Goal: Task Accomplishment & Management: Manage account settings

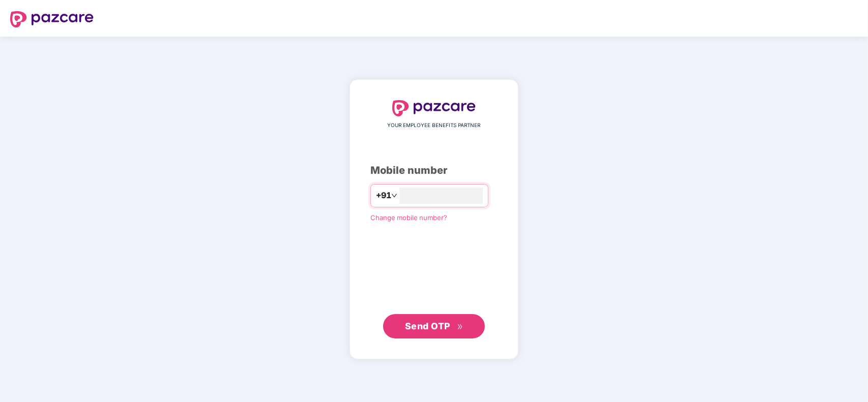
type input "**********"
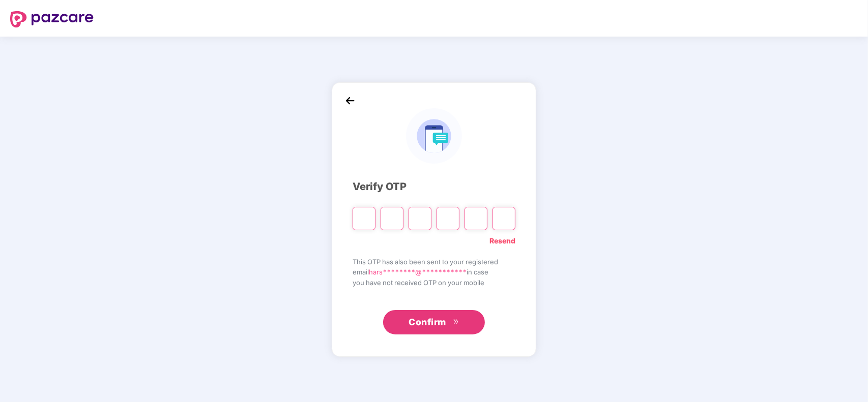
type input "*"
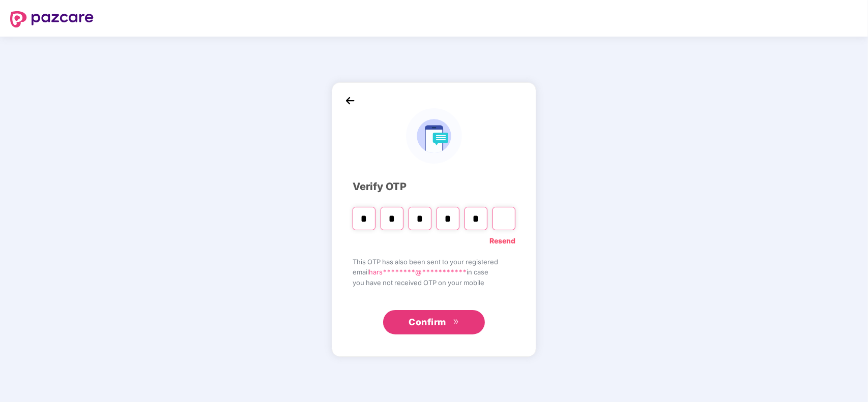
type input "*"
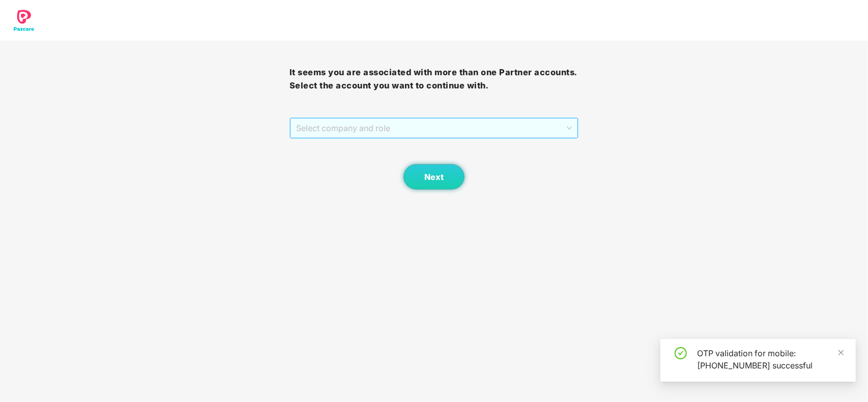
click at [342, 130] on span "Select company and role" at bounding box center [434, 127] width 276 height 19
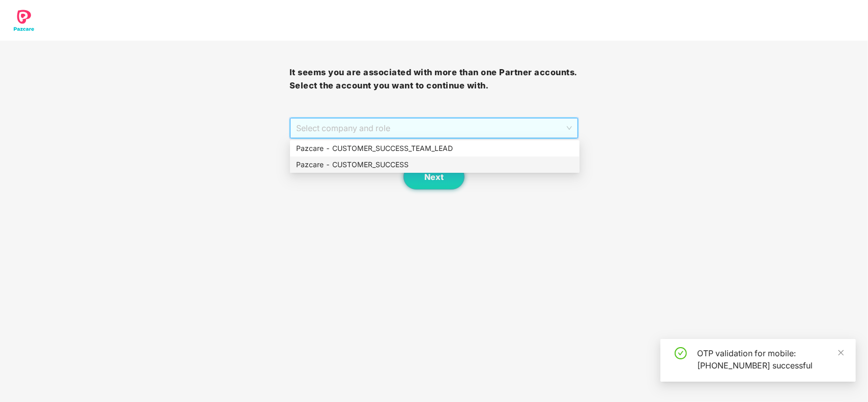
click at [346, 163] on div "Pazcare - CUSTOMER_SUCCESS" at bounding box center [434, 164] width 277 height 11
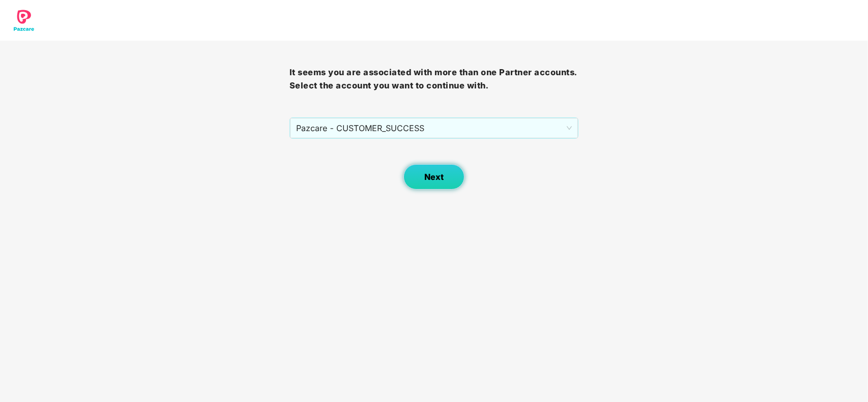
click at [420, 176] on button "Next" at bounding box center [433, 176] width 61 height 25
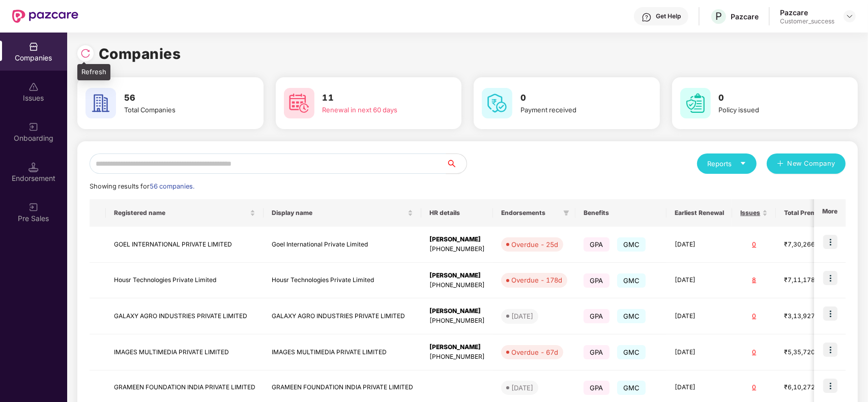
click at [85, 54] on img at bounding box center [85, 53] width 10 height 10
click at [201, 171] on input "text" at bounding box center [268, 164] width 357 height 20
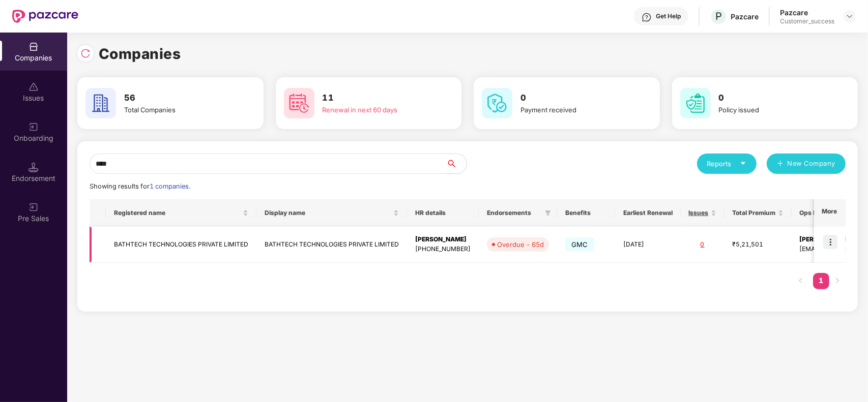
type input "****"
click at [833, 243] on img at bounding box center [830, 242] width 14 height 14
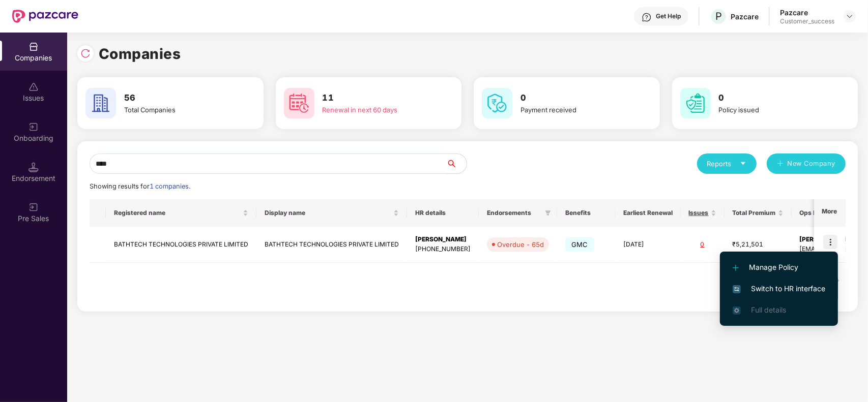
click at [786, 289] on span "Switch to HR interface" at bounding box center [778, 288] width 93 height 11
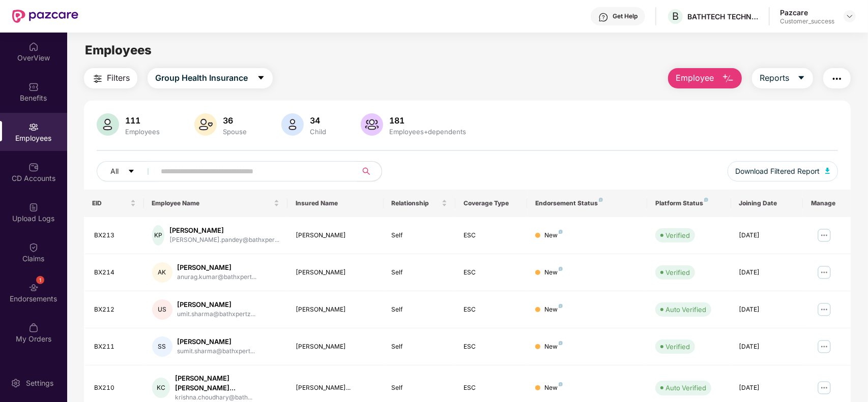
click at [214, 175] on input "text" at bounding box center [252, 171] width 183 height 15
paste input "*****"
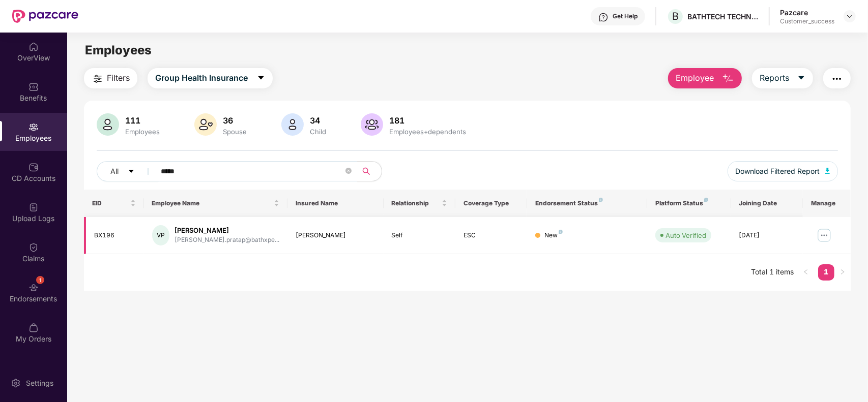
type input "*****"
click at [825, 240] on img at bounding box center [824, 235] width 16 height 16
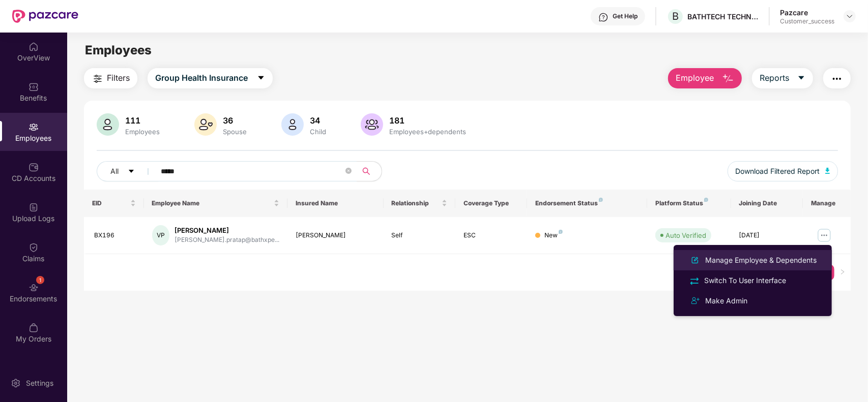
click at [768, 257] on div "Manage Employee & Dependents" at bounding box center [760, 260] width 115 height 11
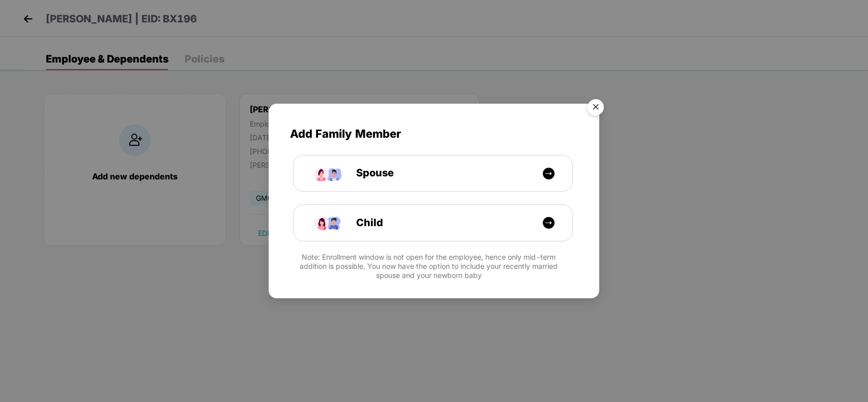
click at [590, 103] on img "Close" at bounding box center [595, 109] width 28 height 28
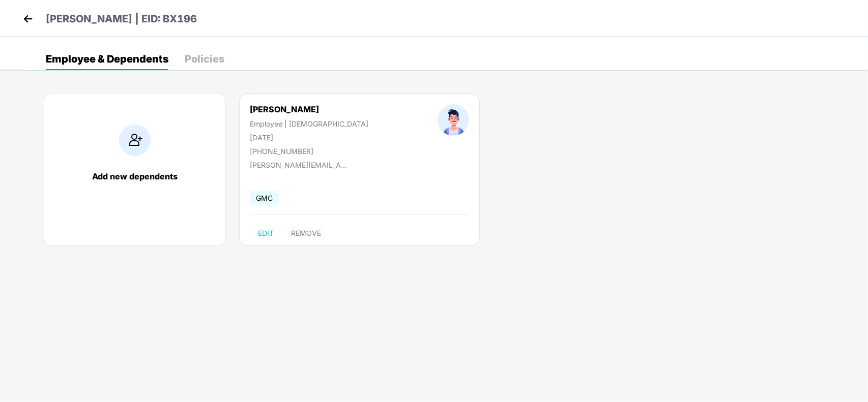
click at [28, 16] on img at bounding box center [27, 18] width 15 height 15
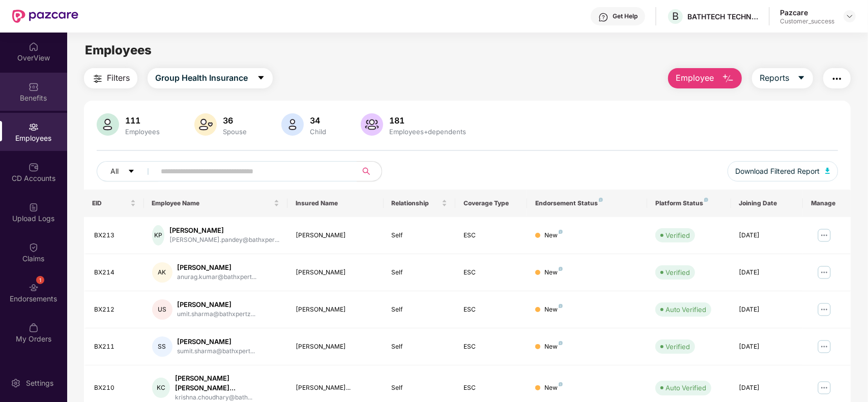
click at [32, 98] on div "Benefits" at bounding box center [33, 98] width 67 height 10
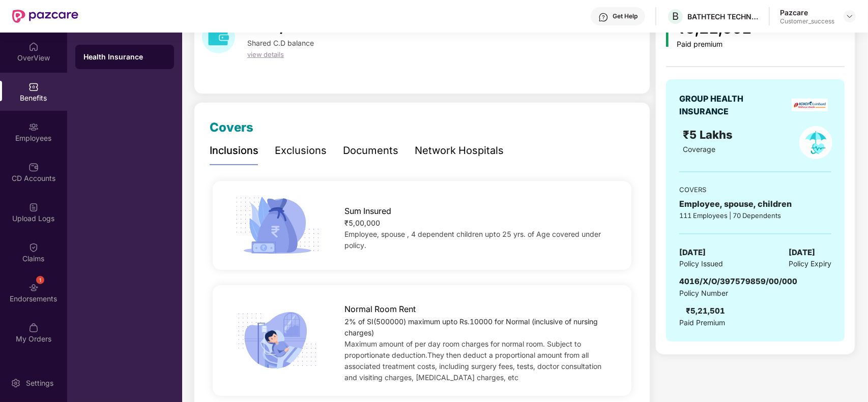
scroll to position [64, 0]
drag, startPoint x: 679, startPoint y: 278, endPoint x: 809, endPoint y: 275, distance: 130.2
click at [809, 275] on div "GROUP HEALTH INSURANCE ₹5 Lakhs Coverage COVERS Employee, spouse, children 111 …" at bounding box center [755, 209] width 179 height 262
copy span "4016/X/O/397579859/00/000"
click at [22, 163] on div "CD Accounts" at bounding box center [33, 172] width 67 height 38
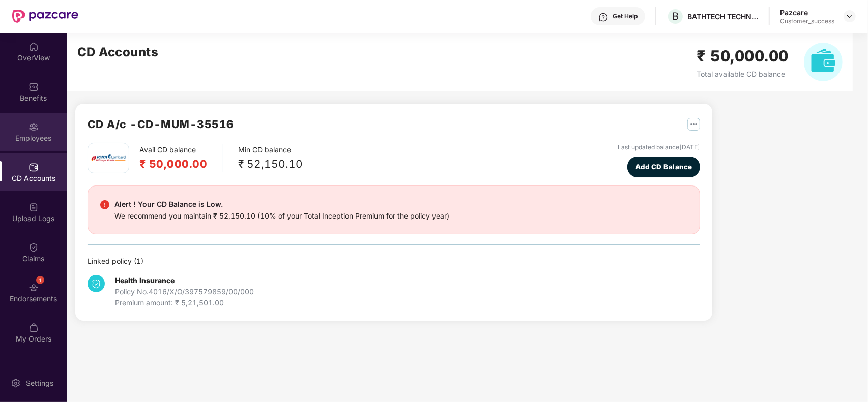
click at [31, 144] on div "Employees" at bounding box center [33, 132] width 67 height 38
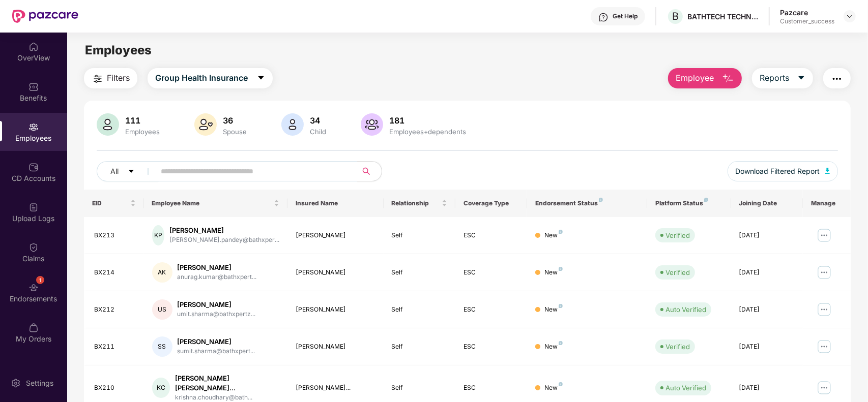
click at [253, 165] on input "text" at bounding box center [252, 171] width 183 height 15
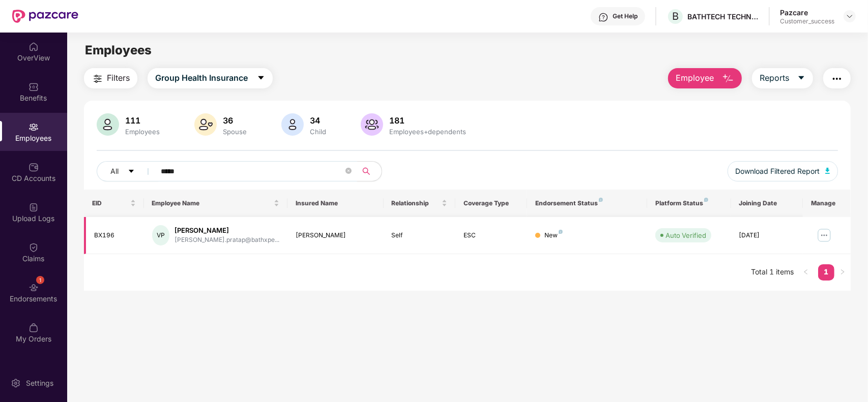
type input "*****"
click at [824, 240] on img at bounding box center [824, 235] width 16 height 16
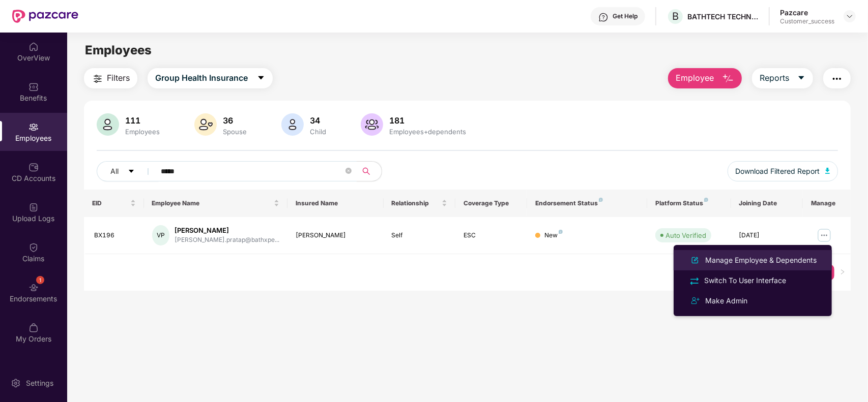
click at [784, 261] on div "Manage Employee & Dependents" at bounding box center [760, 260] width 115 height 11
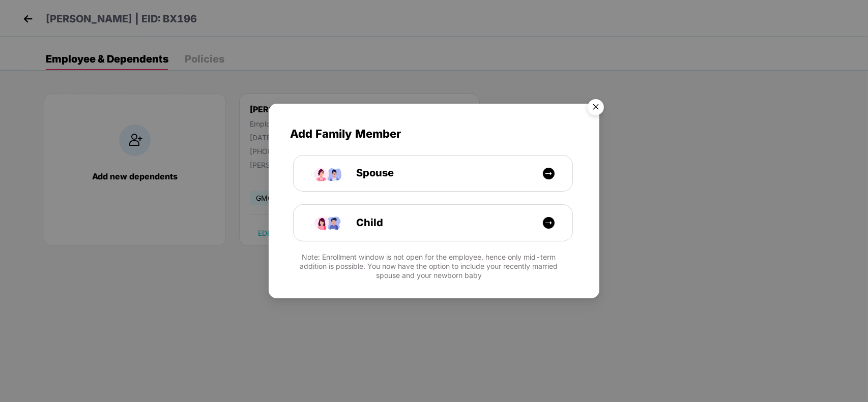
click at [594, 103] on img "Close" at bounding box center [595, 109] width 28 height 28
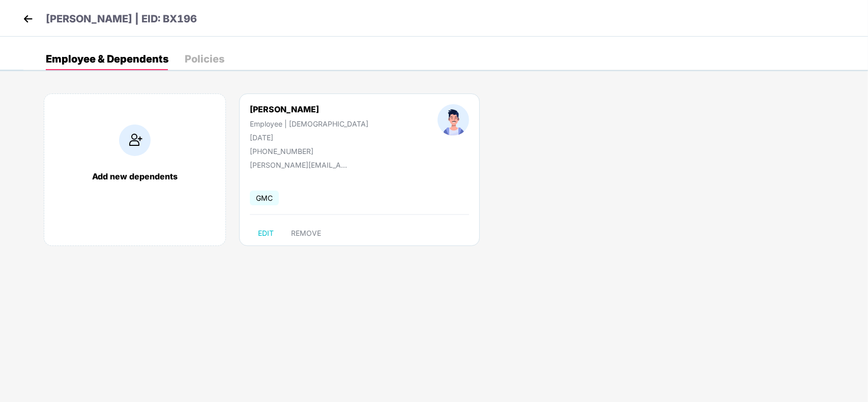
click at [280, 108] on div "Vikrant Pratap" at bounding box center [309, 109] width 118 height 10
copy div "Vikrant Pratap"
click at [189, 52] on div "Policies" at bounding box center [205, 59] width 40 height 22
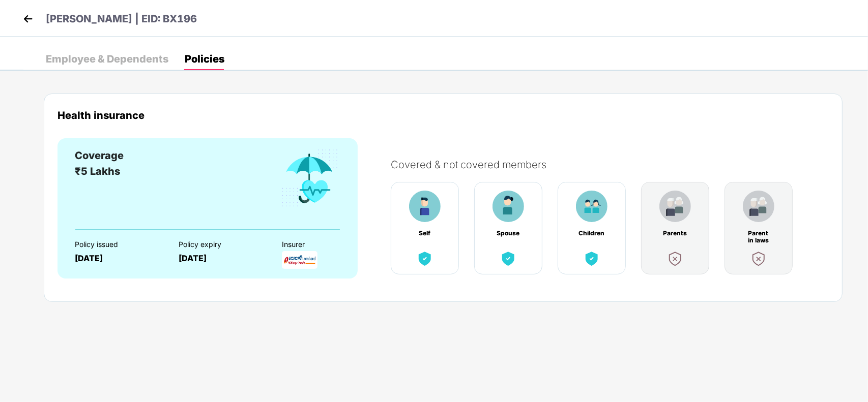
drag, startPoint x: 42, startPoint y: 18, endPoint x: 193, endPoint y: 13, distance: 151.2
click at [193, 13] on div "Vikrant Pratap | EID: BX196" at bounding box center [434, 18] width 868 height 37
copy p "Vikrant Pratap | EID: BX196"
click at [29, 23] on img at bounding box center [27, 18] width 15 height 15
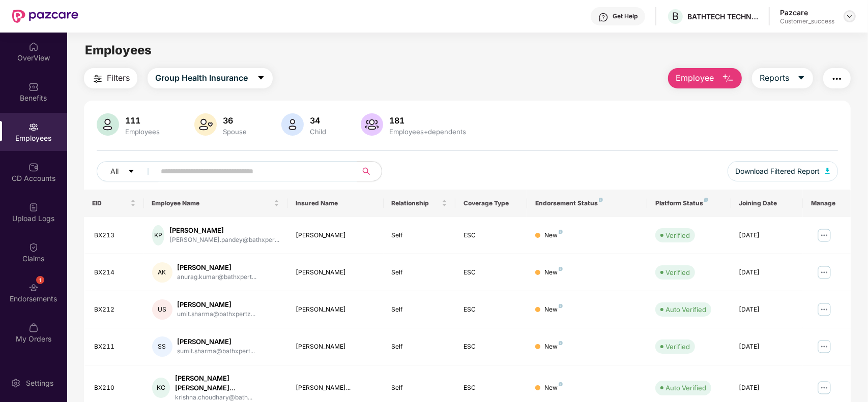
click at [851, 14] on img at bounding box center [849, 16] width 8 height 8
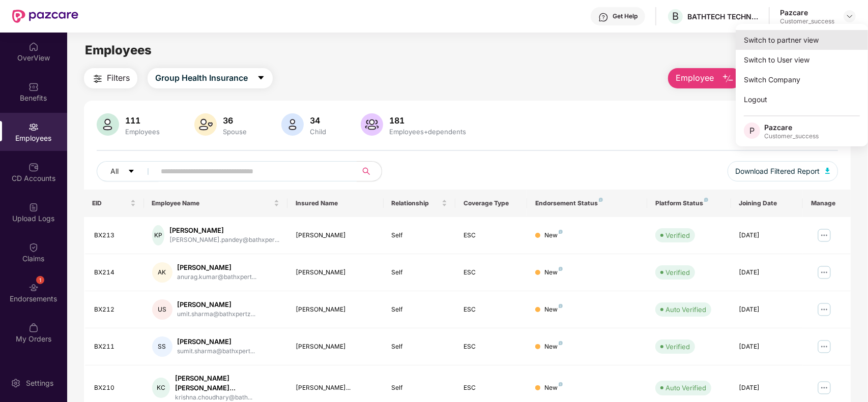
click at [820, 31] on div "Switch to partner view" at bounding box center [801, 40] width 132 height 20
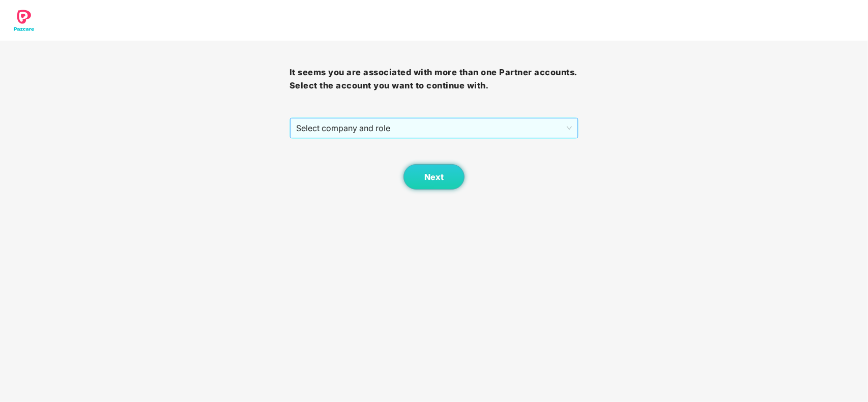
click at [399, 123] on span "Select company and role" at bounding box center [434, 127] width 276 height 19
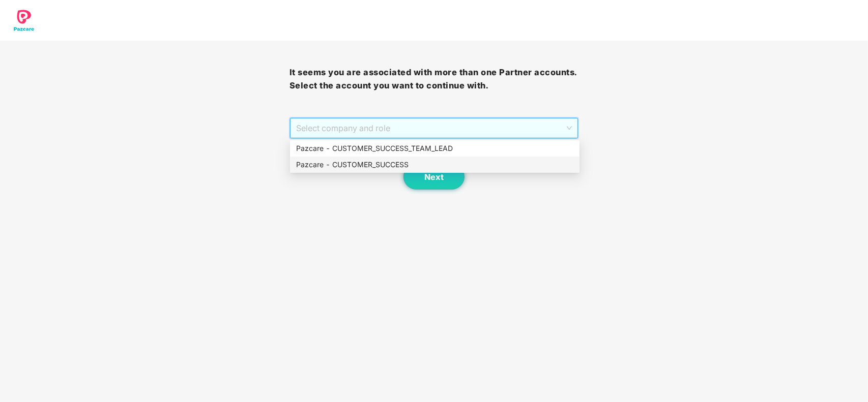
click at [329, 164] on div "Pazcare - CUSTOMER_SUCCESS" at bounding box center [434, 164] width 277 height 11
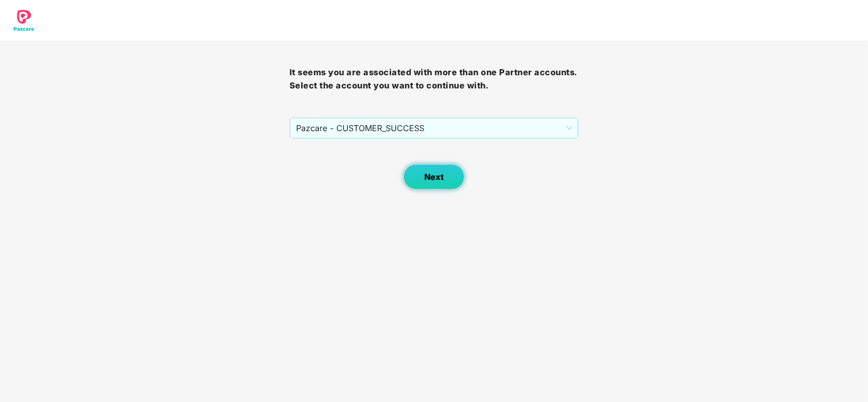
click at [431, 164] on button "Next" at bounding box center [433, 176] width 61 height 25
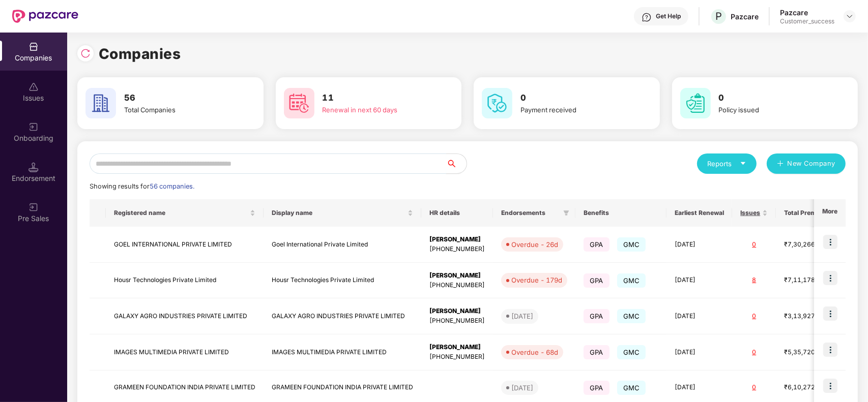
click at [261, 161] on input "text" at bounding box center [268, 164] width 357 height 20
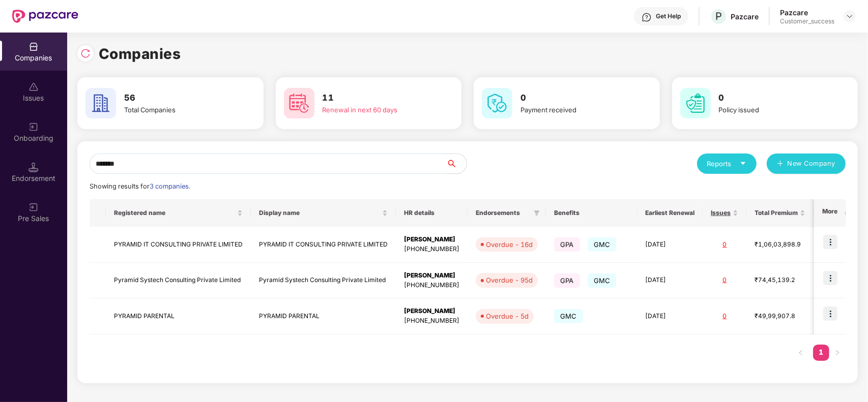
type input "*******"
click at [835, 282] on img at bounding box center [830, 278] width 14 height 14
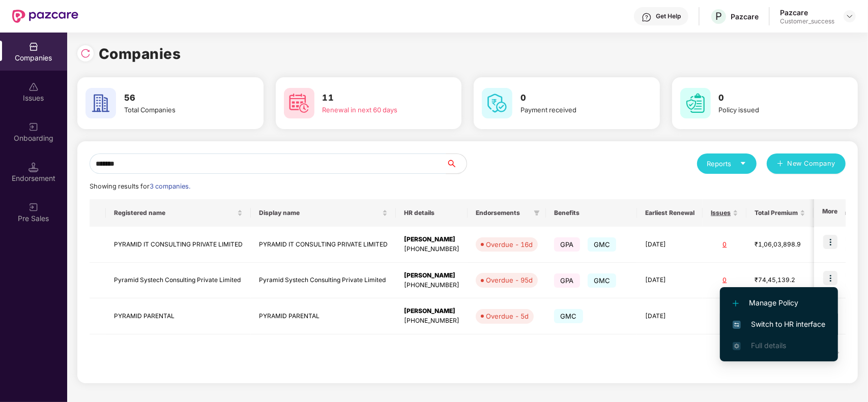
click at [789, 324] on span "Switch to HR interface" at bounding box center [778, 324] width 93 height 11
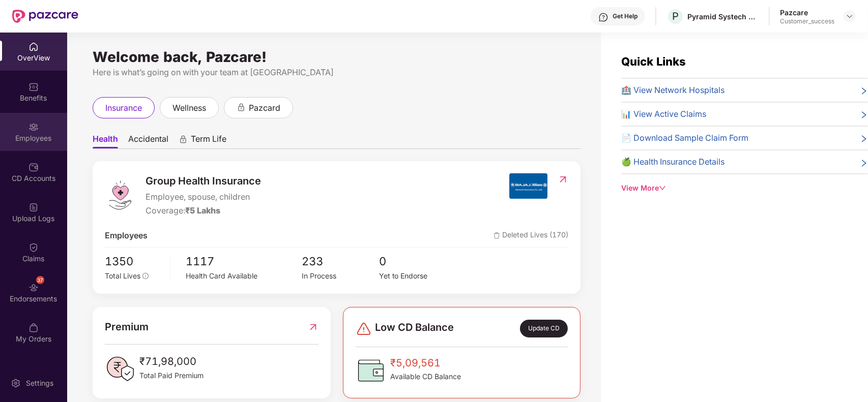
click at [21, 149] on div "Employees" at bounding box center [33, 132] width 67 height 38
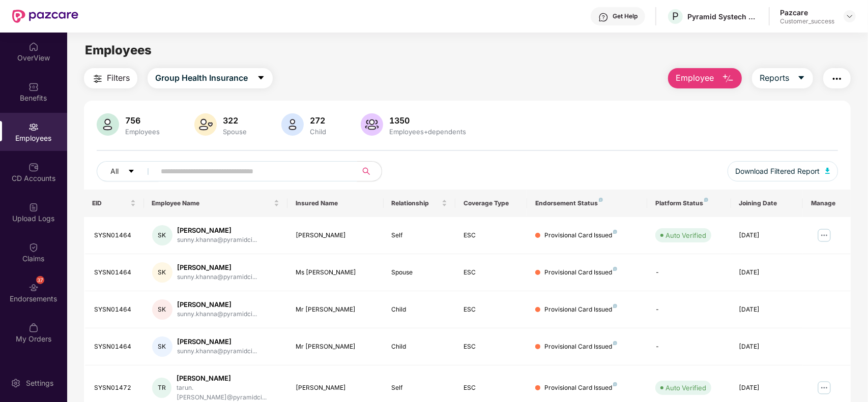
click at [206, 169] on input "text" at bounding box center [252, 171] width 183 height 15
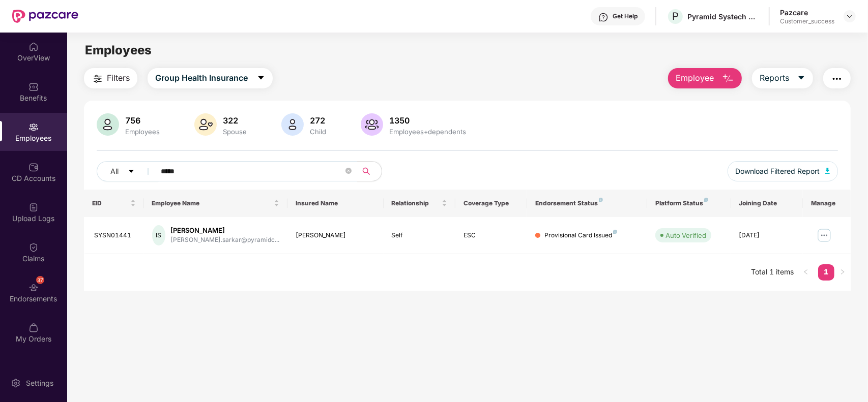
type input "*****"
click at [839, 82] on img "button" at bounding box center [837, 79] width 12 height 12
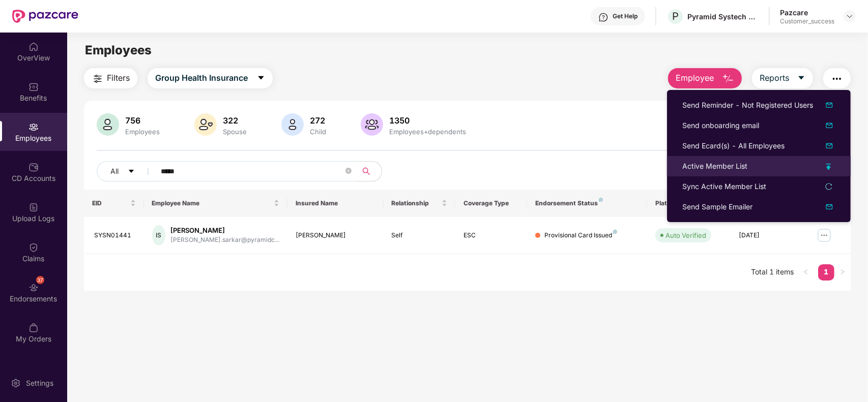
click at [716, 166] on div "Active Member List" at bounding box center [714, 166] width 65 height 11
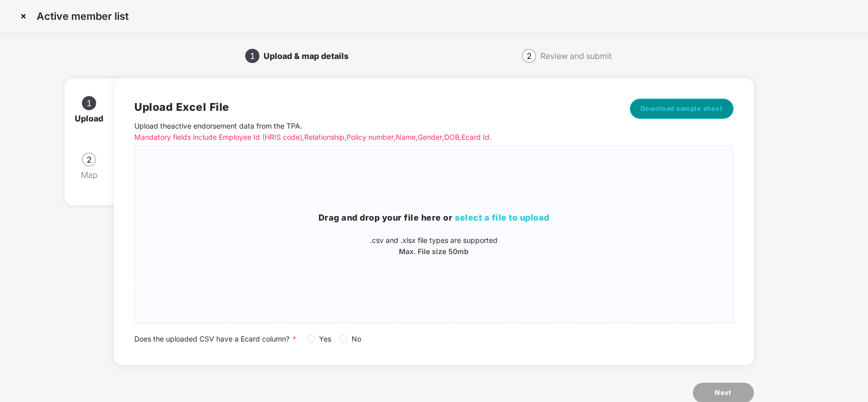
click at [649, 110] on span "Download sample sheet" at bounding box center [681, 109] width 82 height 10
click at [20, 18] on img at bounding box center [23, 16] width 16 height 16
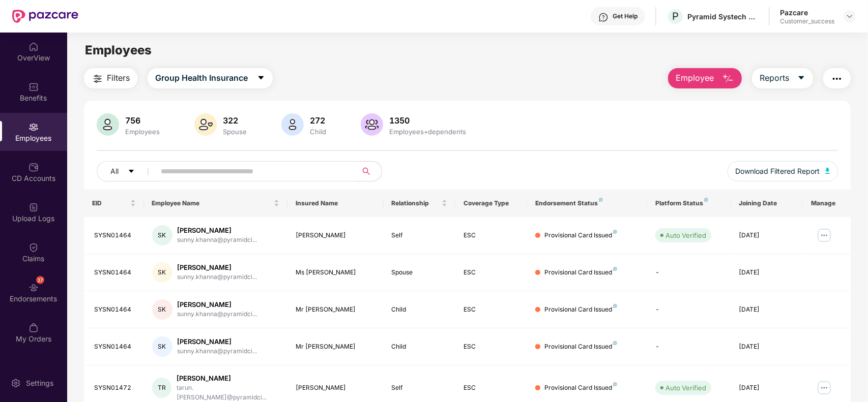
click at [288, 172] on input "text" at bounding box center [252, 171] width 183 height 15
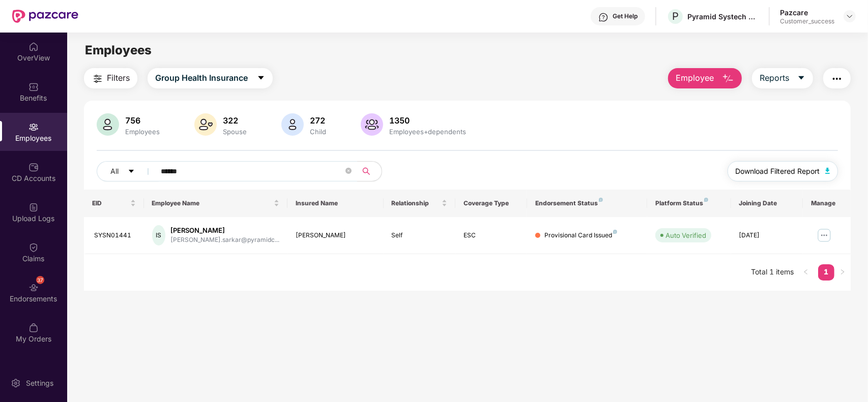
type input "******"
click at [810, 164] on button "Download Filtered Report" at bounding box center [782, 171] width 111 height 20
click at [848, 18] on img at bounding box center [849, 16] width 8 height 8
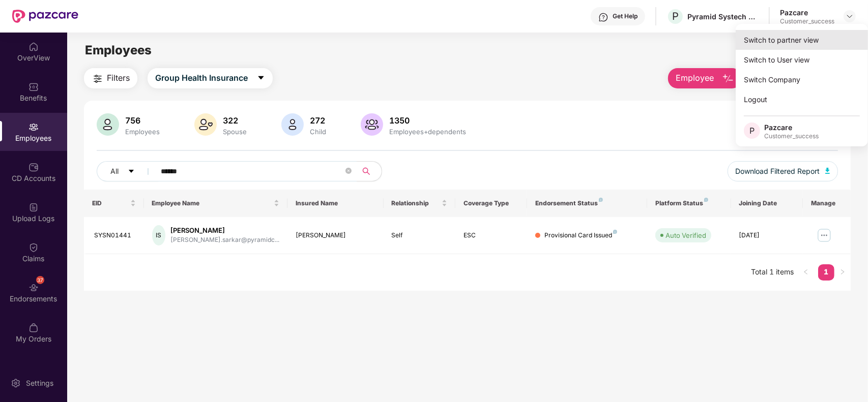
click at [810, 37] on div "Switch to partner view" at bounding box center [801, 40] width 132 height 20
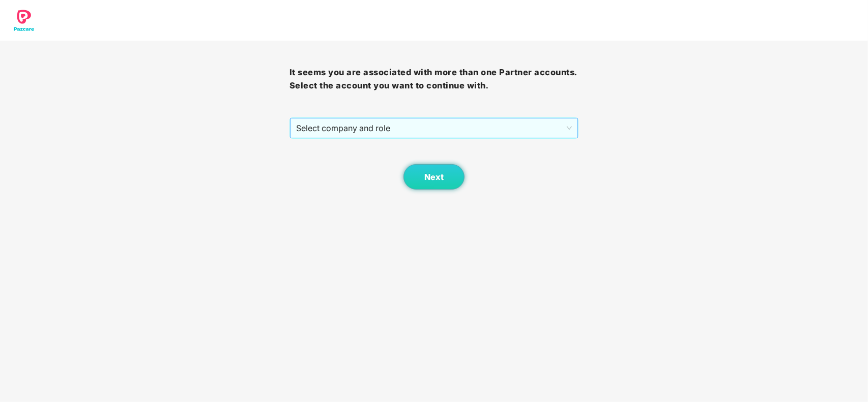
click at [438, 125] on span "Select company and role" at bounding box center [434, 127] width 276 height 19
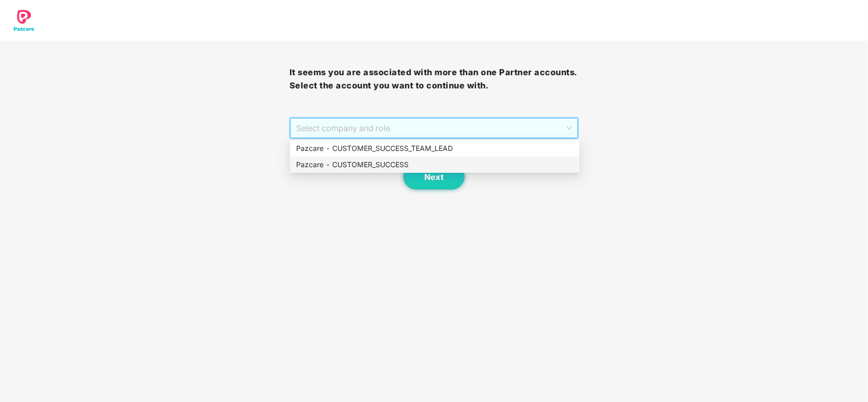
click at [347, 165] on div "Pazcare - CUSTOMER_SUCCESS" at bounding box center [434, 164] width 277 height 11
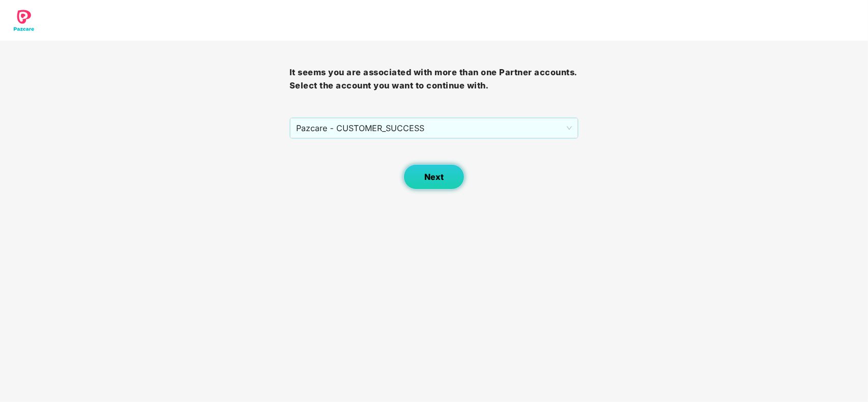
click at [421, 180] on button "Next" at bounding box center [433, 176] width 61 height 25
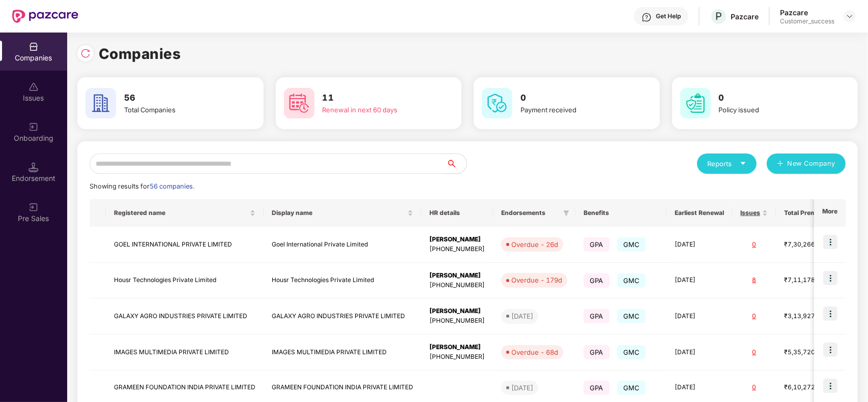
click at [302, 166] on input "text" at bounding box center [268, 164] width 357 height 20
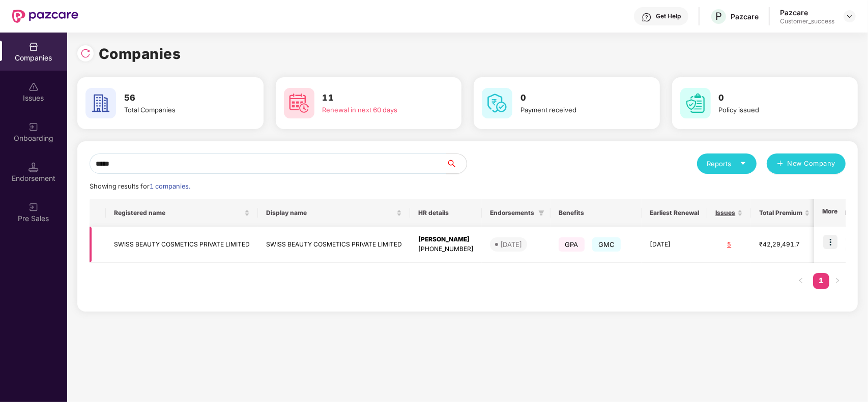
type input "*****"
click at [832, 239] on img at bounding box center [830, 242] width 14 height 14
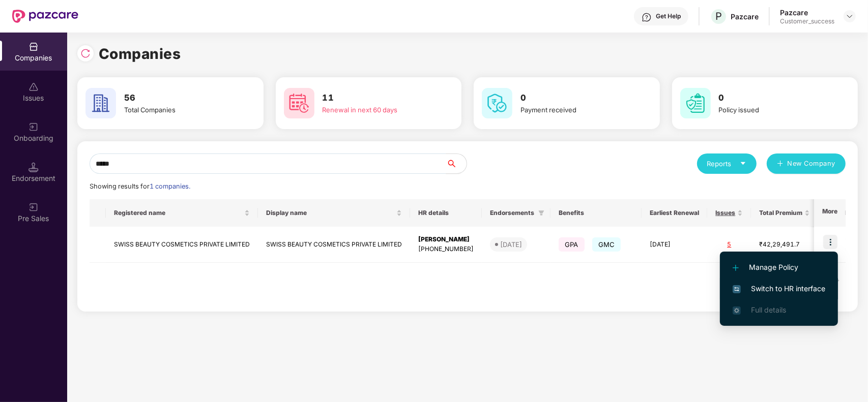
click at [775, 288] on span "Switch to HR interface" at bounding box center [778, 288] width 93 height 11
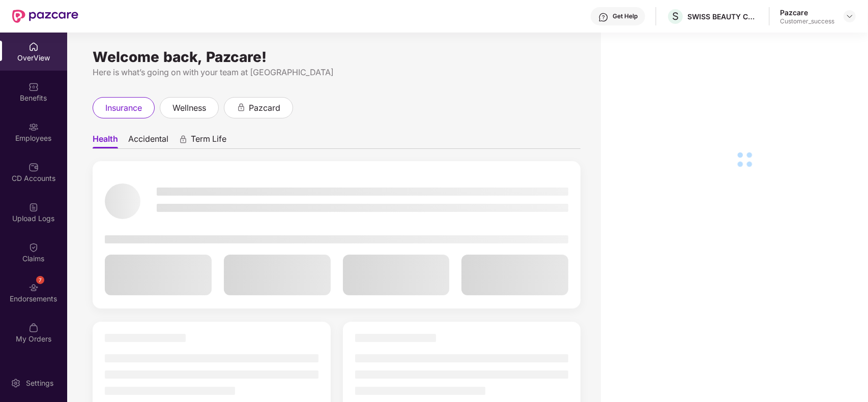
click at [24, 144] on div "Employees" at bounding box center [33, 132] width 67 height 38
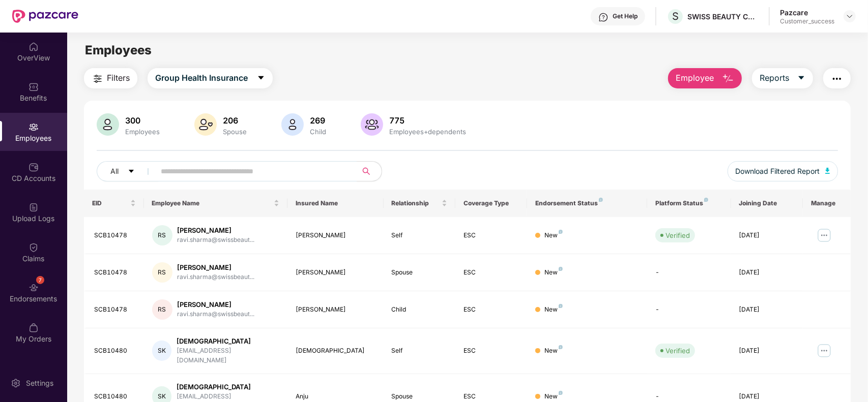
click at [829, 75] on button "button" at bounding box center [836, 78] width 27 height 20
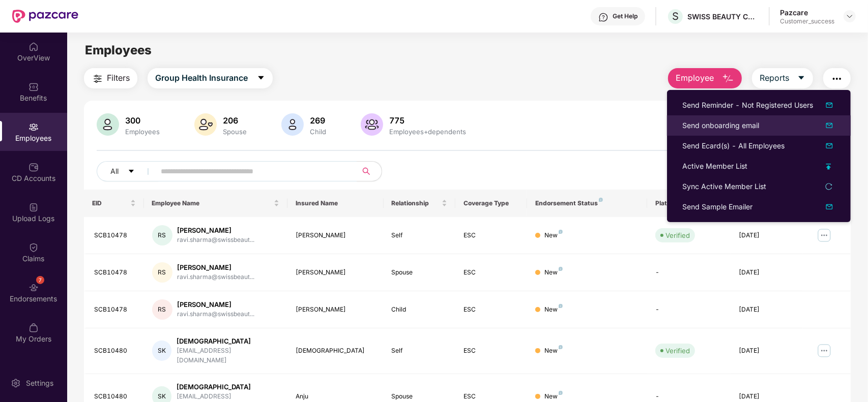
click at [698, 127] on div "Send onboarding email" at bounding box center [720, 125] width 77 height 11
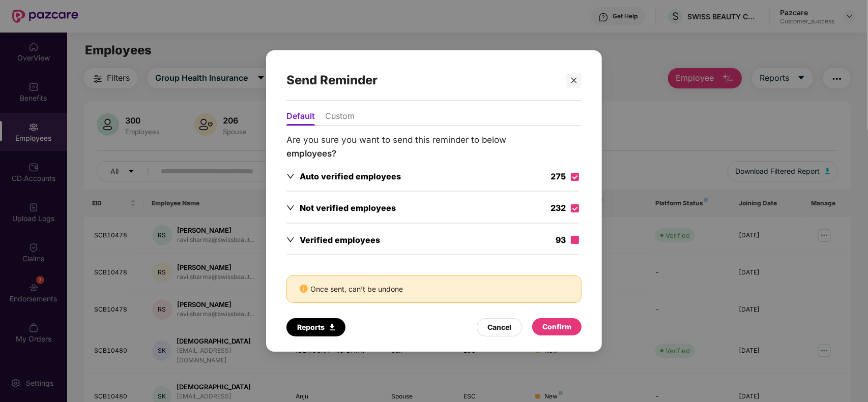
click at [576, 235] on label at bounding box center [575, 240] width 8 height 11
click at [337, 117] on li "Custom" at bounding box center [339, 118] width 29 height 15
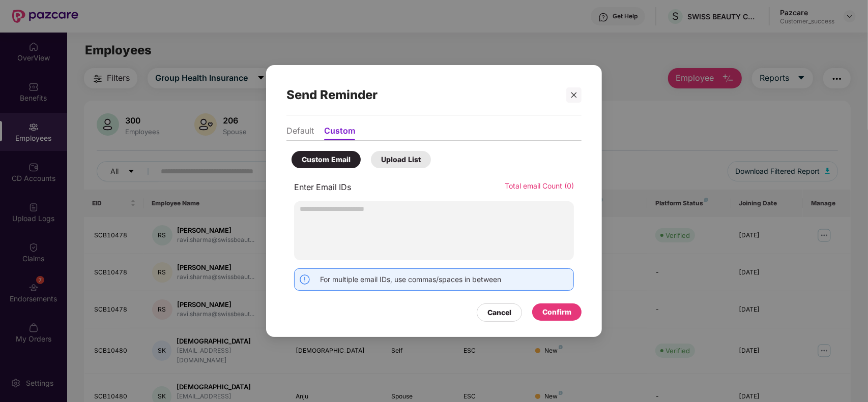
click at [290, 130] on li "Default" at bounding box center [299, 133] width 27 height 15
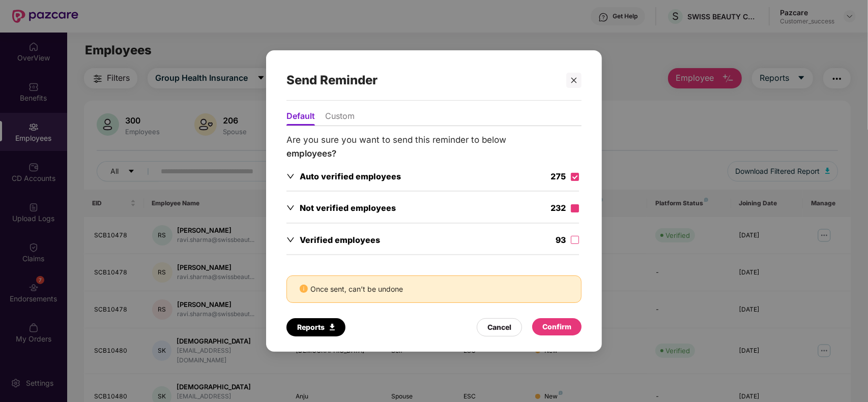
click at [577, 203] on label at bounding box center [575, 208] width 8 height 11
click at [575, 235] on label at bounding box center [575, 240] width 8 height 11
click at [563, 326] on div "Confirm" at bounding box center [556, 326] width 29 height 11
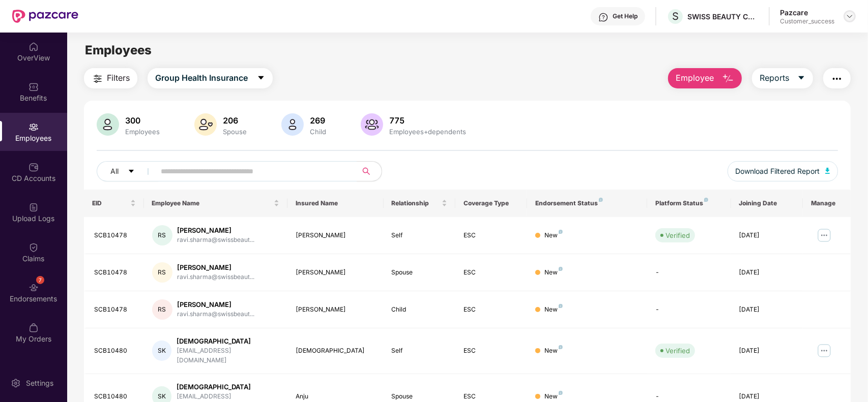
click at [853, 19] on div at bounding box center [849, 16] width 12 height 12
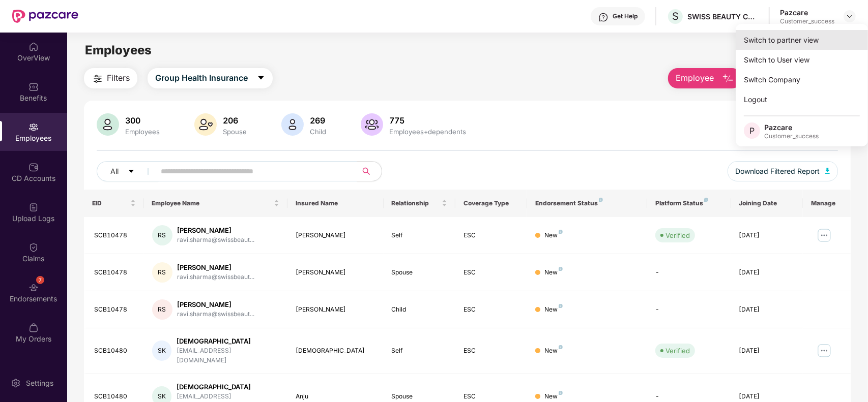
click at [820, 39] on div "Switch to partner view" at bounding box center [801, 40] width 132 height 20
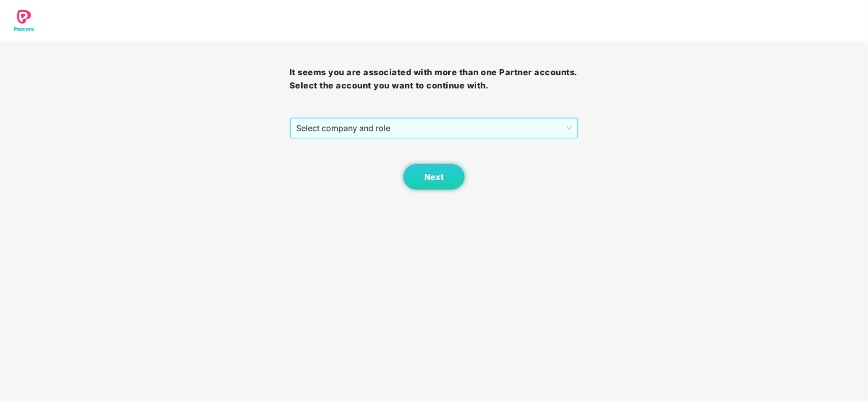
click at [530, 123] on span "Select company and role" at bounding box center [434, 127] width 276 height 19
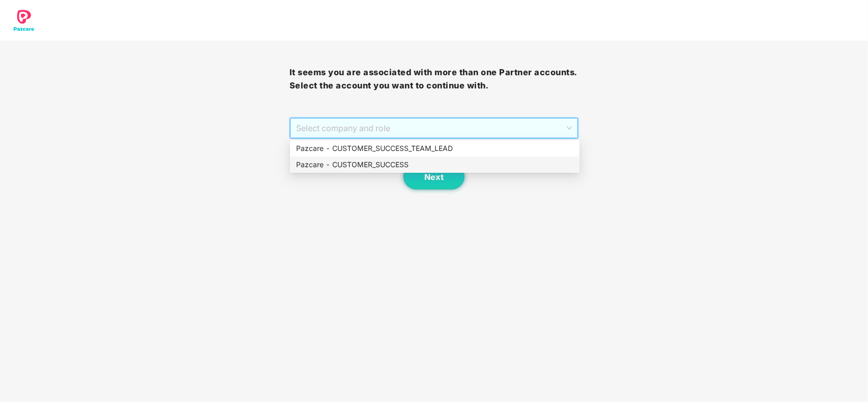
click at [379, 169] on div "Pazcare - CUSTOMER_SUCCESS" at bounding box center [434, 164] width 277 height 11
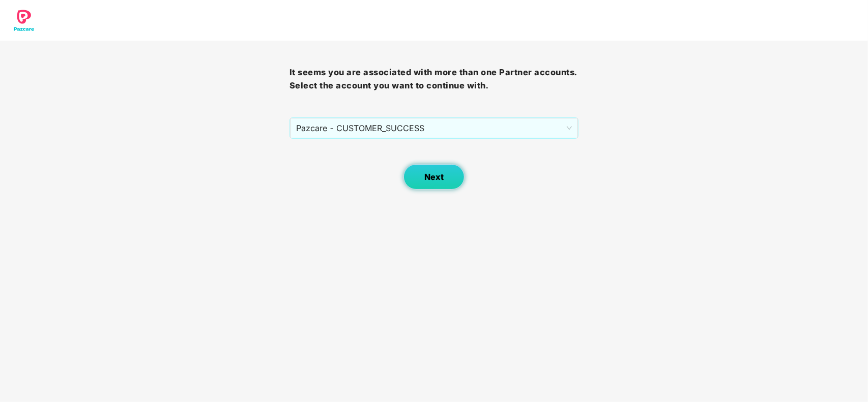
click at [419, 175] on button "Next" at bounding box center [433, 176] width 61 height 25
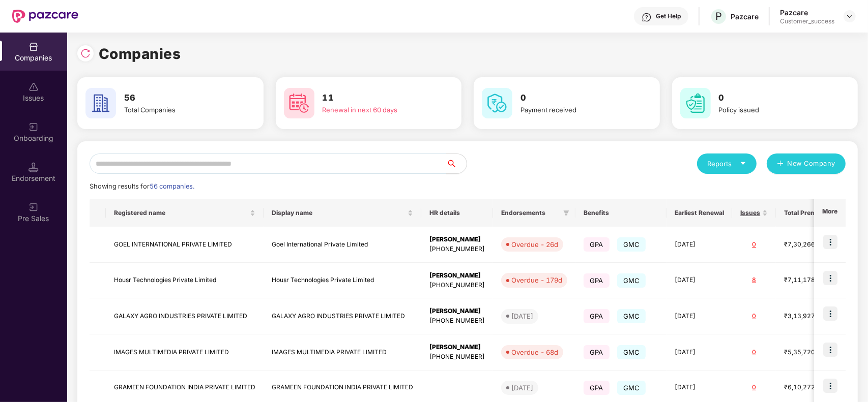
click at [220, 159] on input "text" at bounding box center [268, 164] width 357 height 20
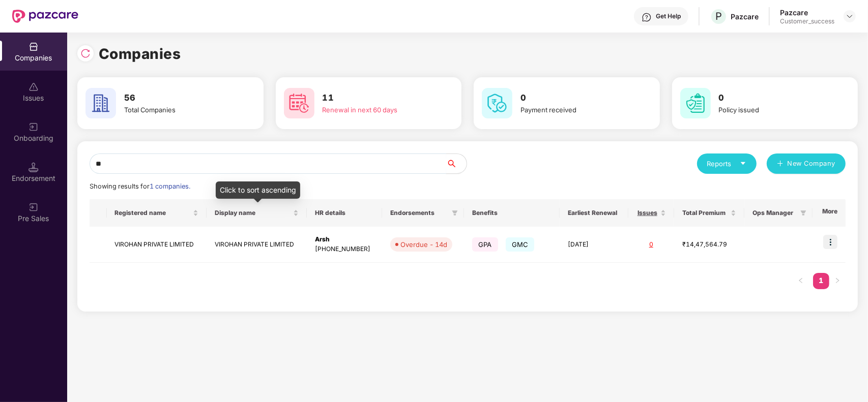
type input "*"
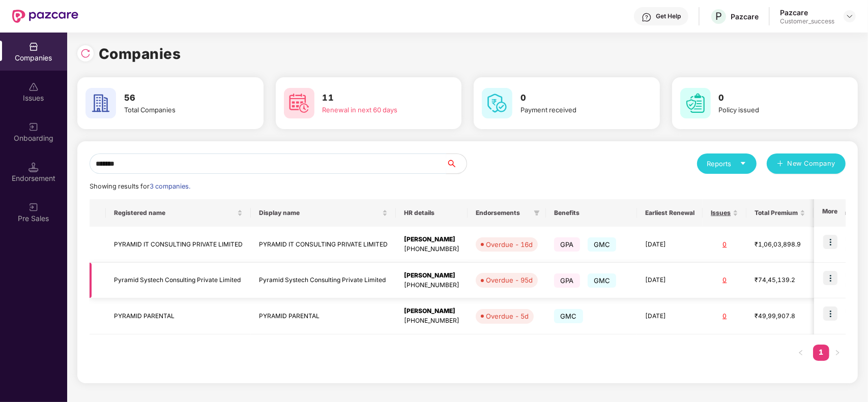
type input "*******"
click at [828, 278] on img at bounding box center [830, 278] width 14 height 14
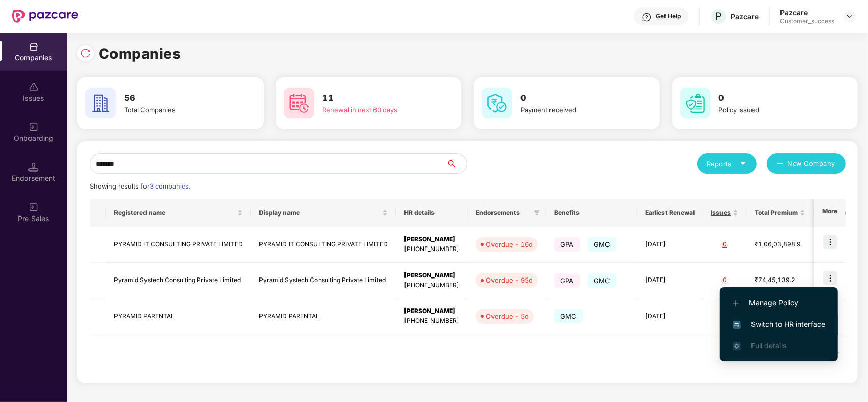
click at [779, 321] on span "Switch to HR interface" at bounding box center [778, 324] width 93 height 11
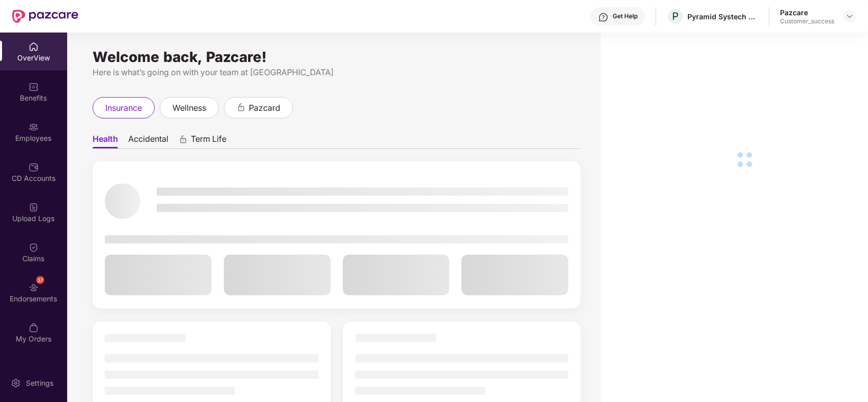
click at [31, 131] on img at bounding box center [33, 127] width 10 height 10
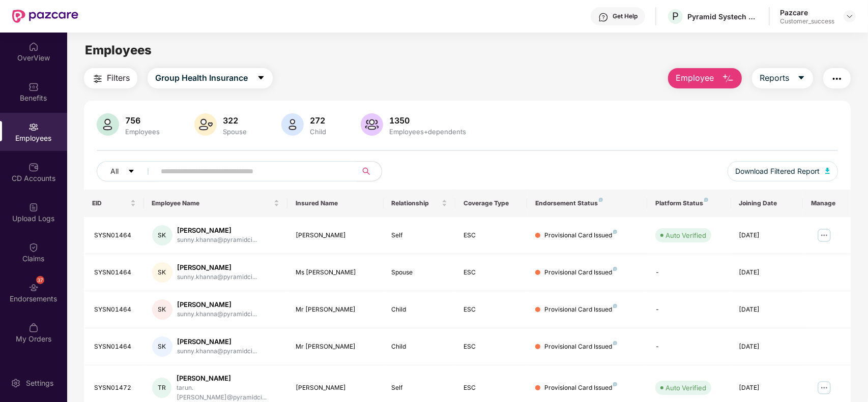
click at [842, 76] on img "button" at bounding box center [837, 79] width 12 height 12
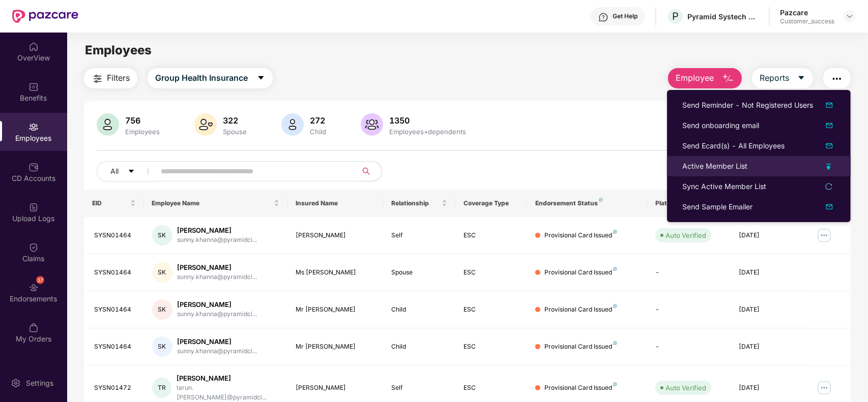
click at [749, 164] on div "Active Member List" at bounding box center [758, 166] width 153 height 11
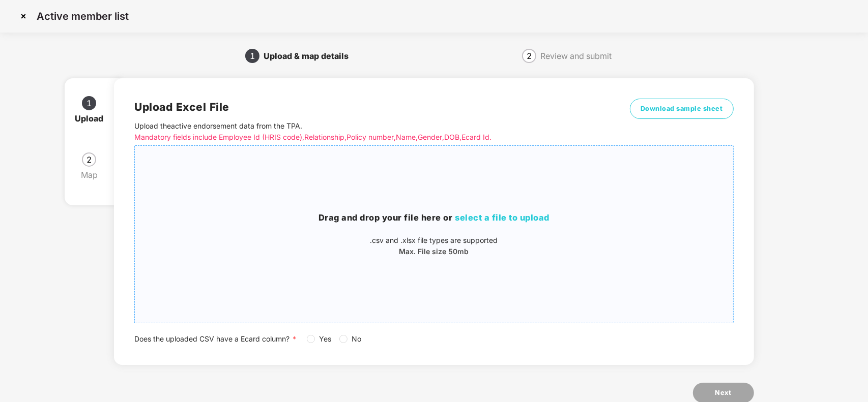
click at [548, 221] on span "select a file to upload" at bounding box center [502, 218] width 95 height 10
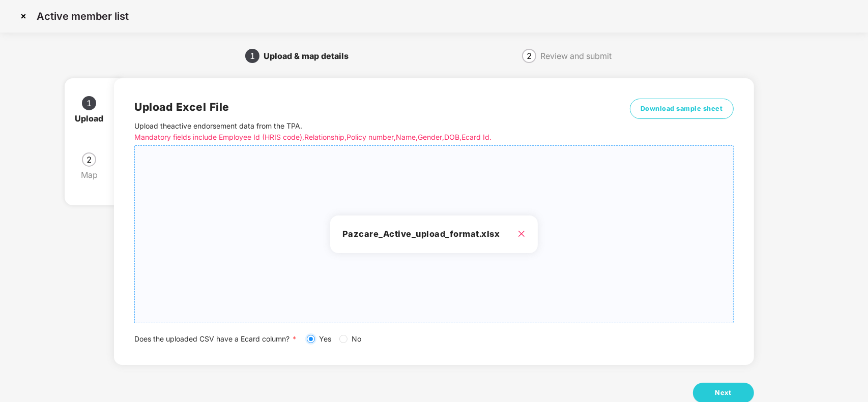
scroll to position [26, 0]
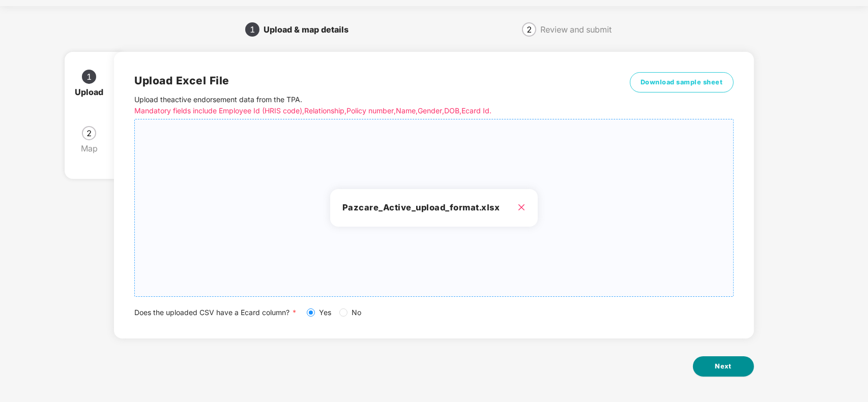
click at [721, 365] on span "Next" at bounding box center [723, 367] width 16 height 10
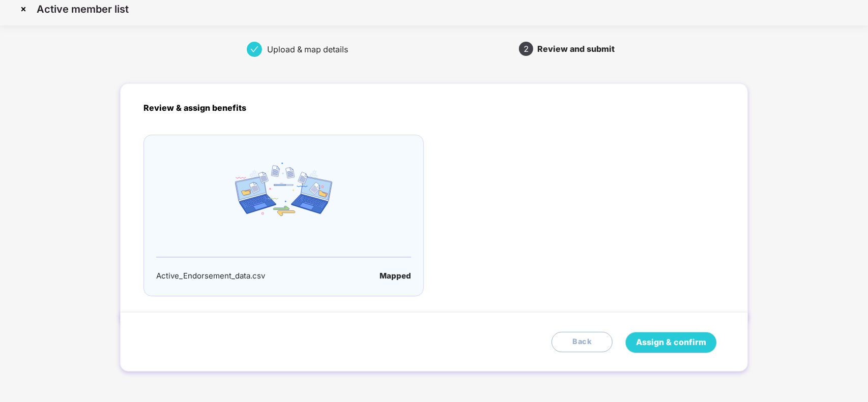
scroll to position [0, 0]
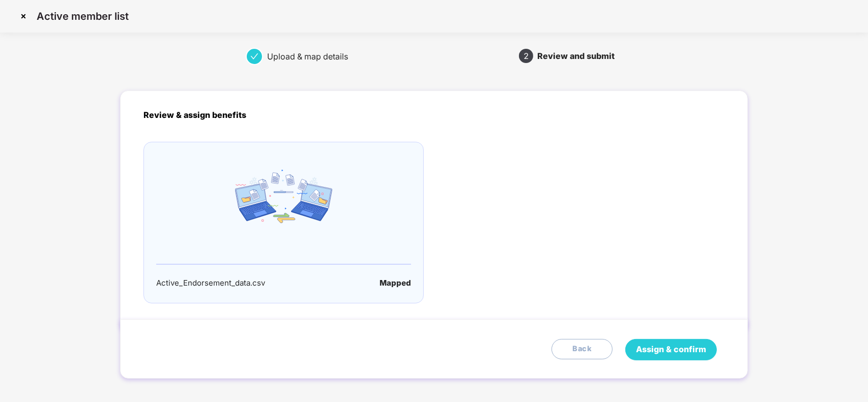
click at [658, 342] on button "Assign & confirm" at bounding box center [671, 349] width 92 height 21
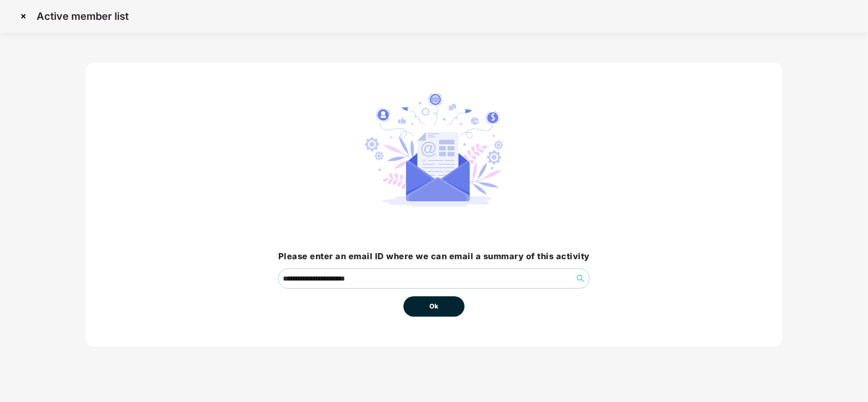
click at [437, 306] on span "Ok" at bounding box center [433, 307] width 9 height 10
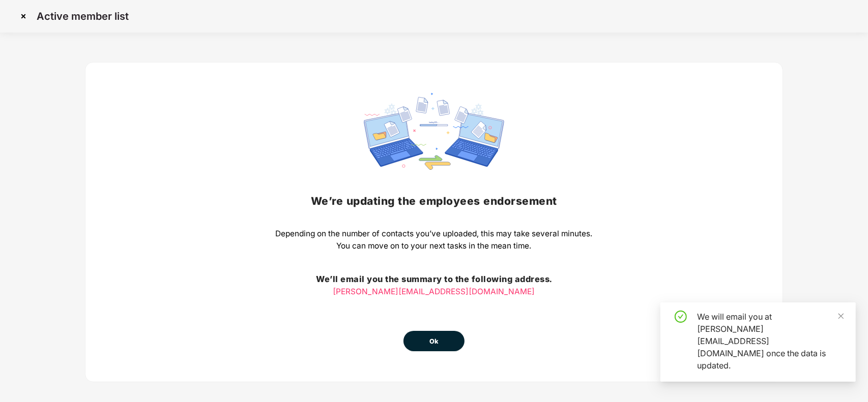
click at [426, 352] on div "We’re updating the employees endorsement Depending on the number of contacts yo…" at bounding box center [434, 222] width 698 height 320
click at [431, 345] on span "Ok" at bounding box center [433, 342] width 9 height 10
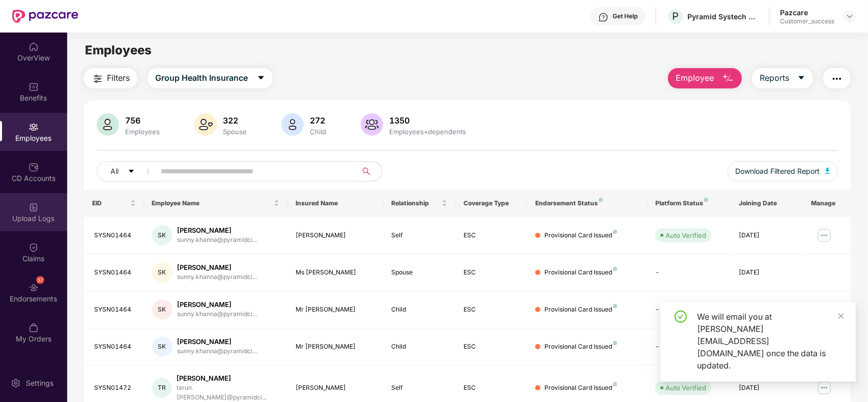
click at [21, 224] on div "Upload Logs" at bounding box center [33, 212] width 67 height 38
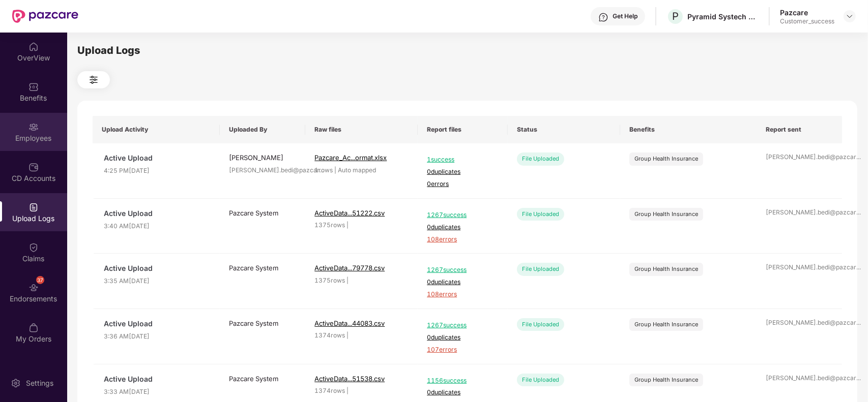
click at [31, 138] on div "Employees" at bounding box center [33, 138] width 67 height 10
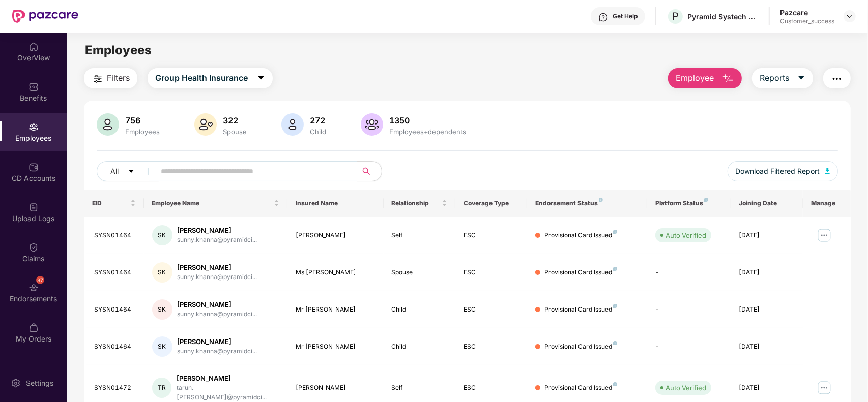
click at [201, 171] on input "text" at bounding box center [252, 171] width 183 height 15
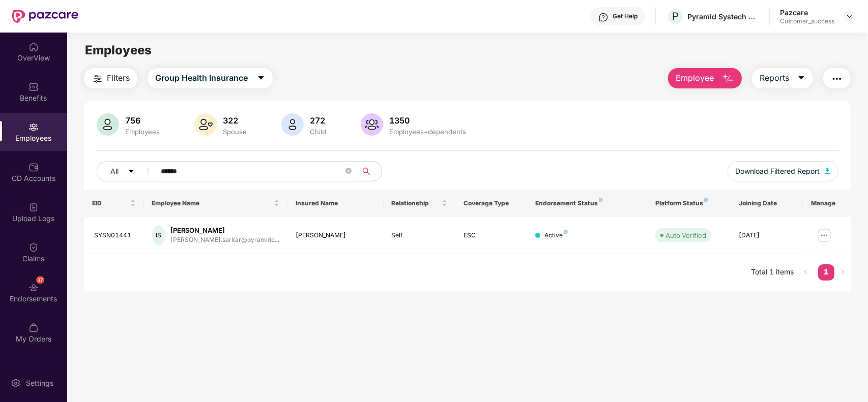
type input "******"
click at [849, 16] on img at bounding box center [849, 16] width 8 height 8
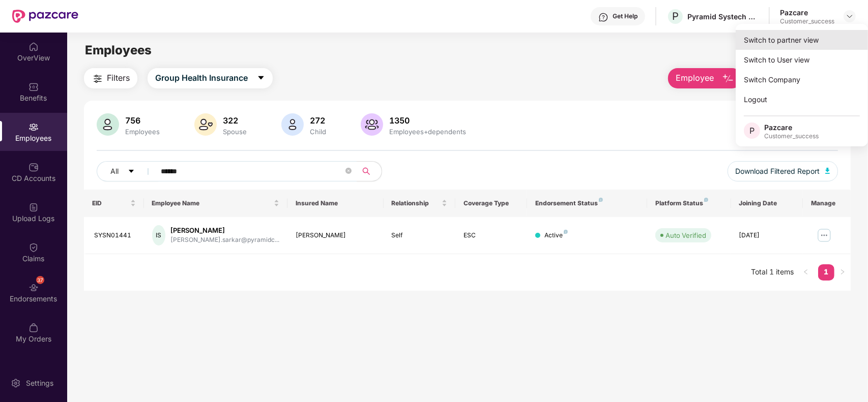
click at [824, 35] on div "Switch to partner view" at bounding box center [801, 40] width 132 height 20
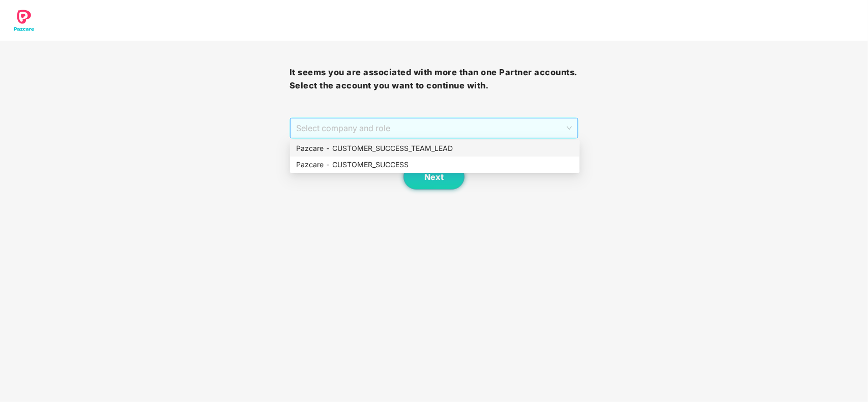
click at [440, 136] on span "Select company and role" at bounding box center [434, 127] width 276 height 19
click at [373, 159] on div "Pazcare - CUSTOMER_SUCCESS" at bounding box center [434, 164] width 277 height 11
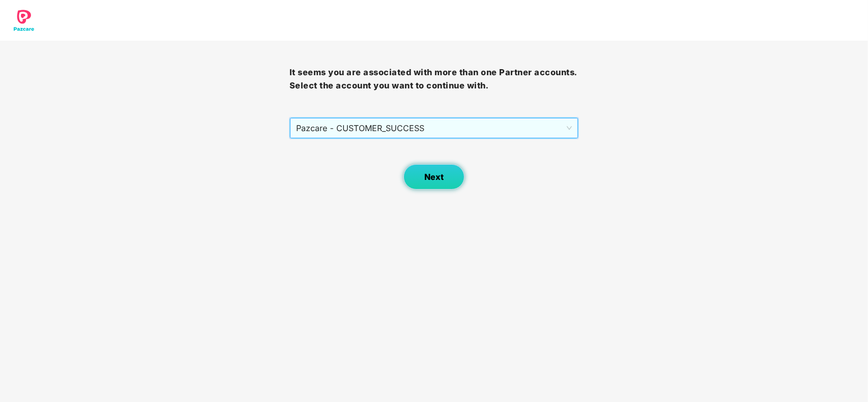
click at [443, 176] on button "Next" at bounding box center [433, 176] width 61 height 25
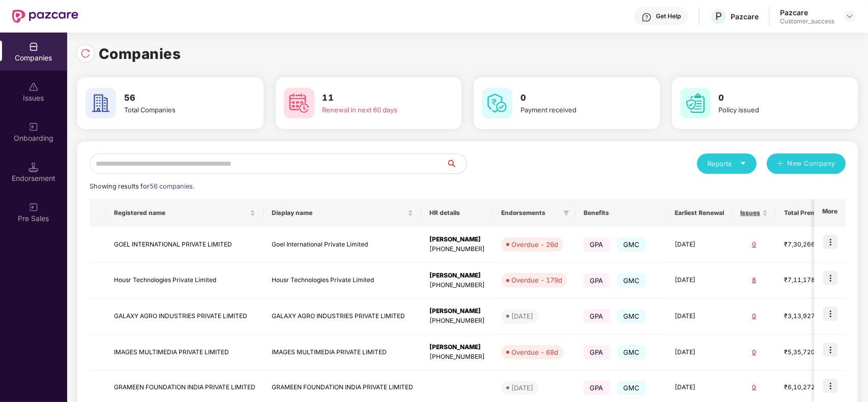
click at [180, 172] on input "text" at bounding box center [268, 164] width 357 height 20
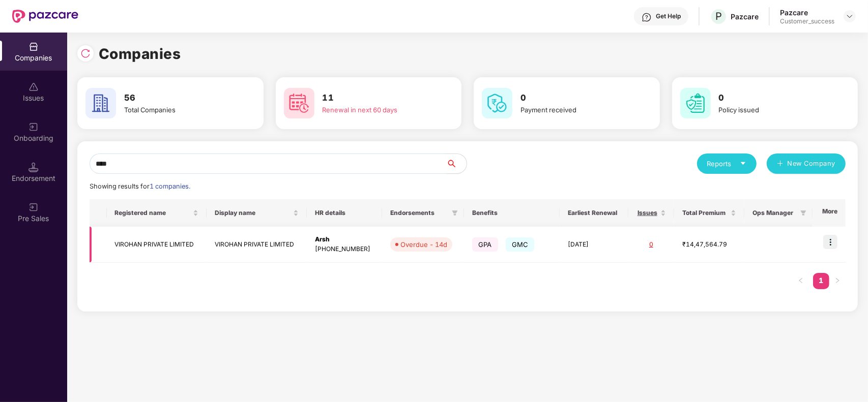
type input "****"
click at [835, 243] on img at bounding box center [830, 242] width 14 height 14
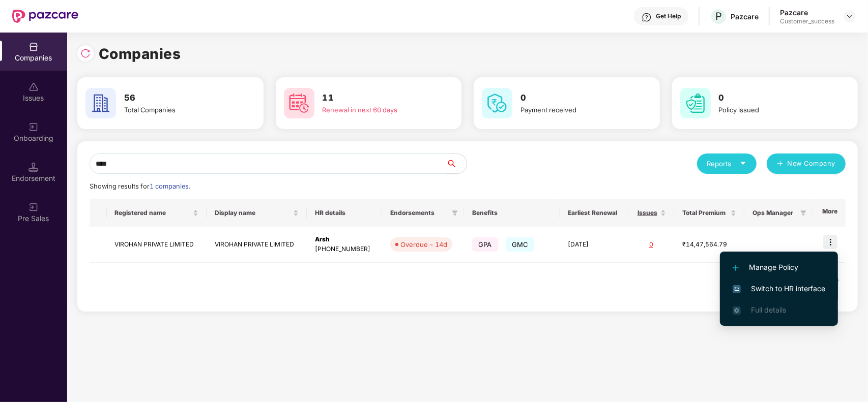
click at [797, 288] on span "Switch to HR interface" at bounding box center [778, 288] width 93 height 11
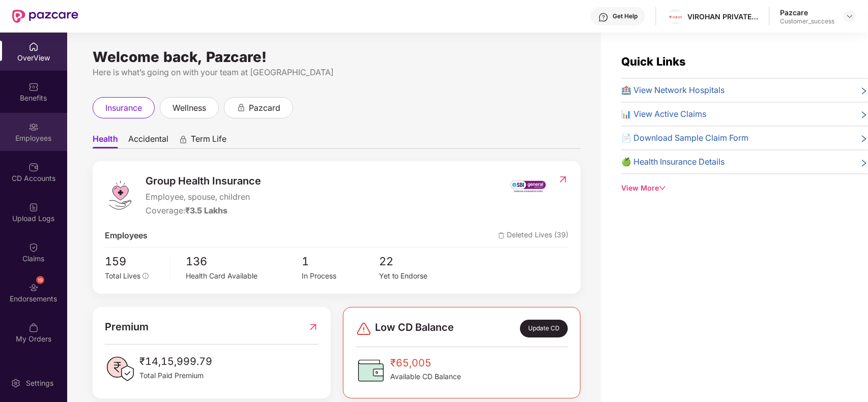
click at [31, 135] on div "Employees" at bounding box center [33, 138] width 67 height 10
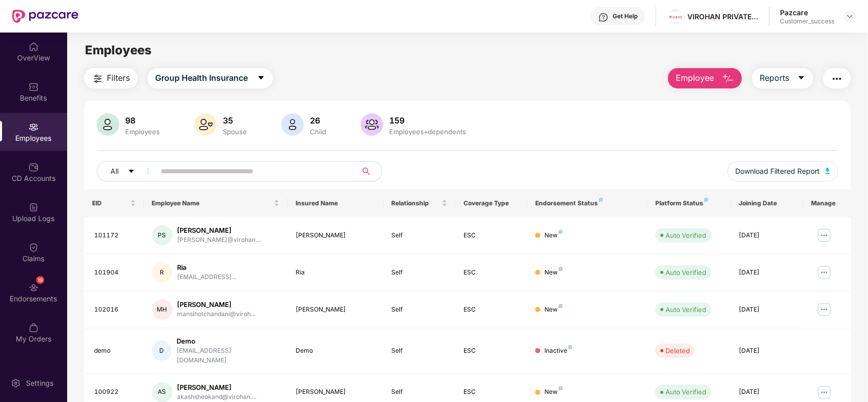
click at [199, 170] on input "text" at bounding box center [252, 171] width 183 height 15
paste input "**********"
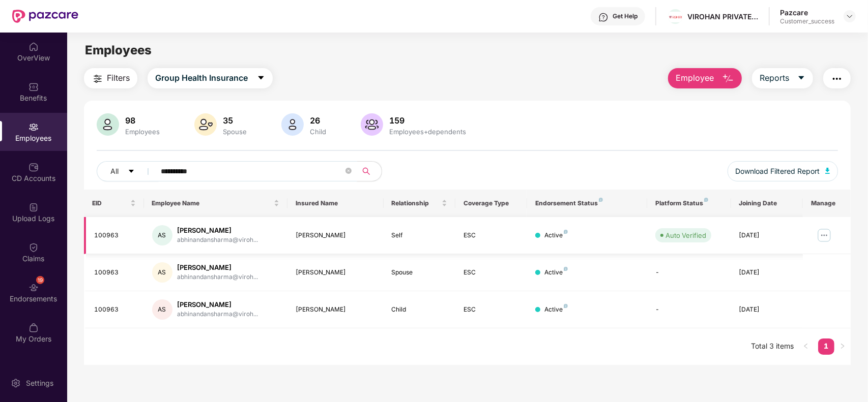
type input "**********"
click at [830, 235] on img at bounding box center [824, 235] width 16 height 16
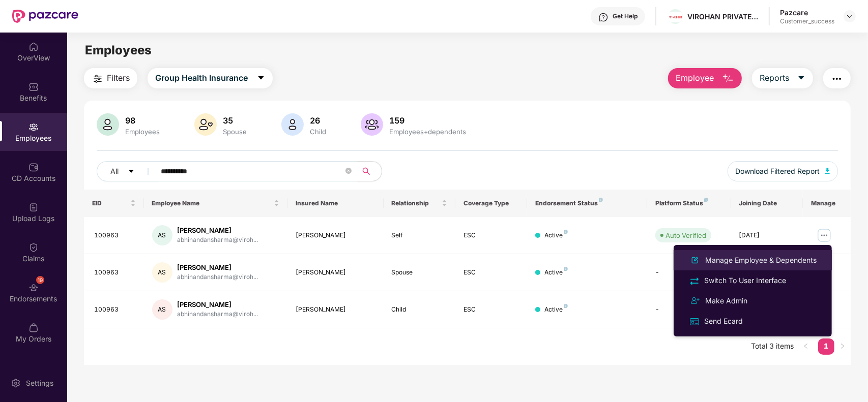
click at [768, 255] on div "Manage Employee & Dependents" at bounding box center [760, 260] width 115 height 11
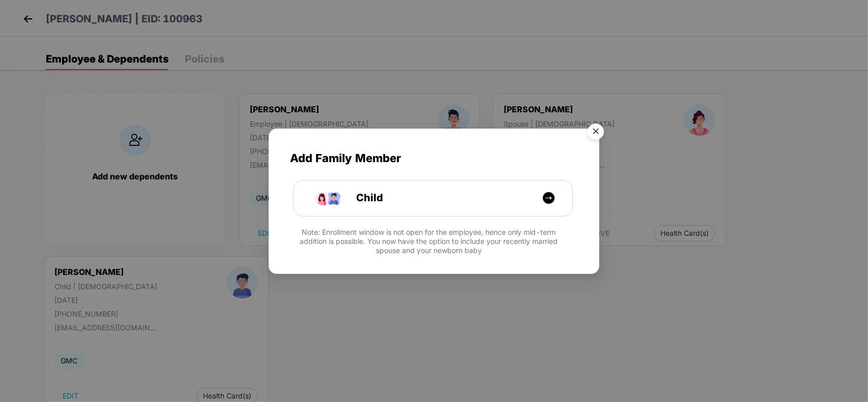
click at [596, 138] on img "Close" at bounding box center [595, 133] width 28 height 28
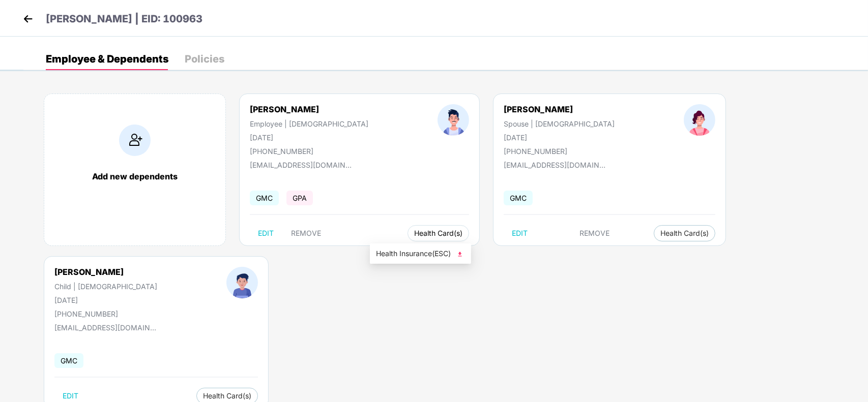
click at [414, 236] on span "Health Card(s)" at bounding box center [438, 233] width 48 height 5
click at [465, 255] on img at bounding box center [460, 254] width 10 height 10
click at [660, 231] on span "Health Card(s)" at bounding box center [684, 233] width 48 height 5
click at [600, 261] on li "Health Insurance(ESC)" at bounding box center [619, 254] width 101 height 16
click at [251, 394] on span "Health Card(s)" at bounding box center [227, 396] width 48 height 5
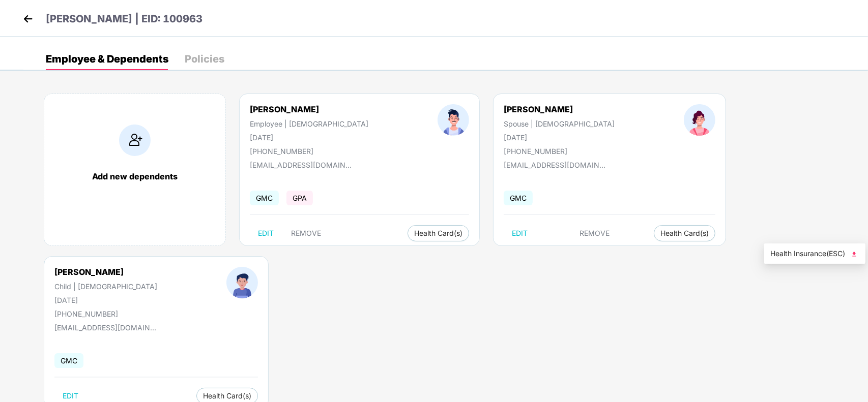
click at [791, 250] on span "Health Insurance(ESC)" at bounding box center [814, 253] width 89 height 11
click at [19, 18] on div "Abhinandan Sharma | EID: 100963" at bounding box center [434, 18] width 868 height 37
click at [26, 18] on img at bounding box center [27, 18] width 15 height 15
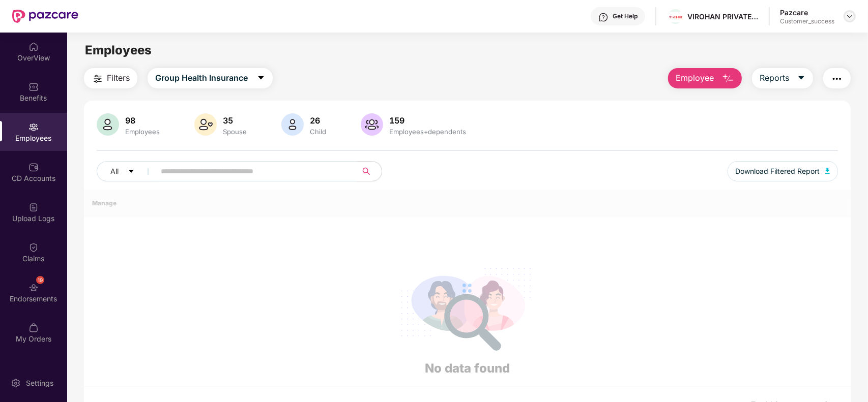
click at [847, 10] on div at bounding box center [849, 16] width 12 height 12
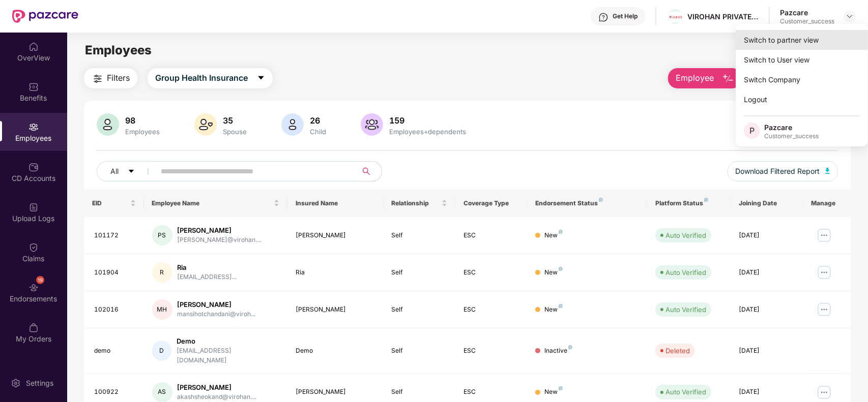
click at [821, 34] on div "Switch to partner view" at bounding box center [801, 40] width 132 height 20
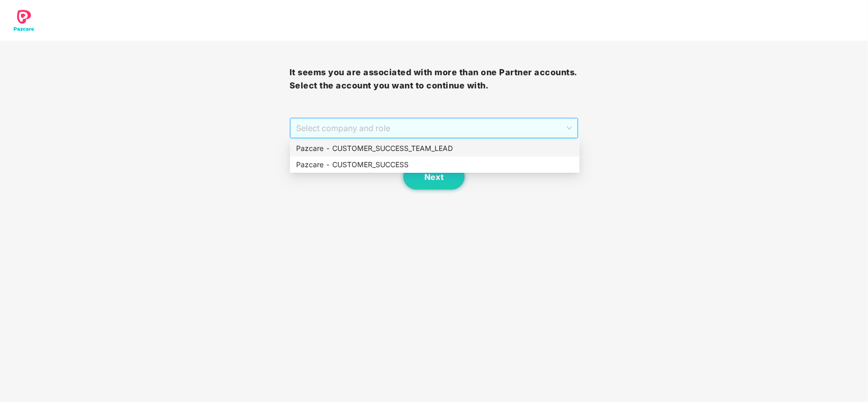
click at [427, 135] on span "Select company and role" at bounding box center [434, 127] width 276 height 19
click at [398, 161] on div "Pazcare - CUSTOMER_SUCCESS" at bounding box center [434, 164] width 277 height 11
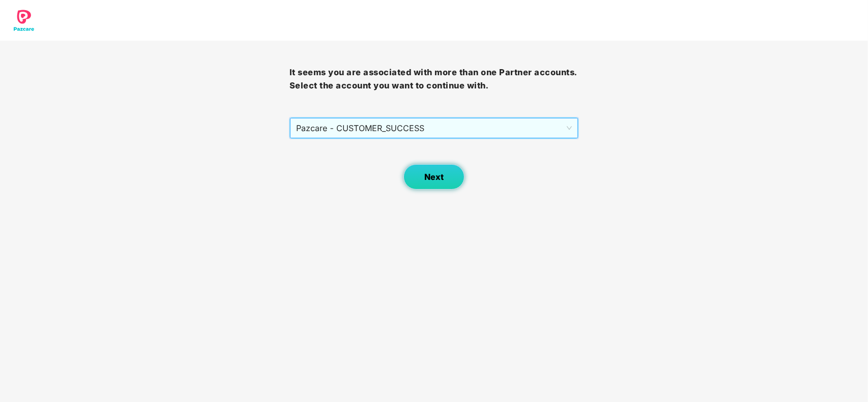
click at [430, 173] on span "Next" at bounding box center [433, 177] width 19 height 10
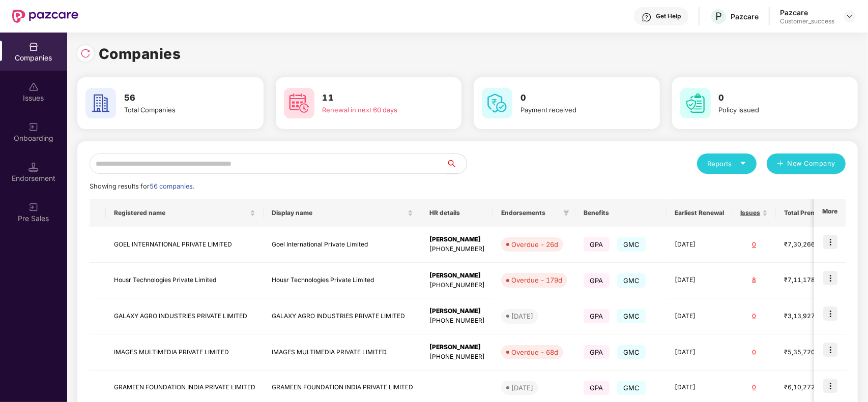
click at [192, 164] on input "text" at bounding box center [268, 164] width 357 height 20
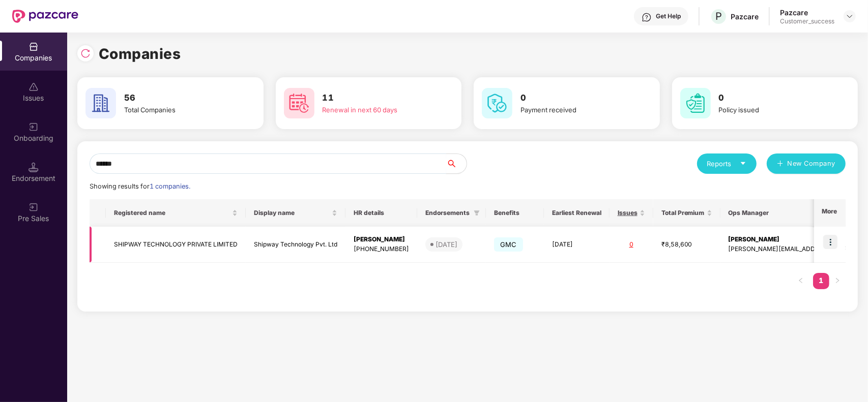
type input "******"
click at [824, 242] on img at bounding box center [830, 242] width 14 height 14
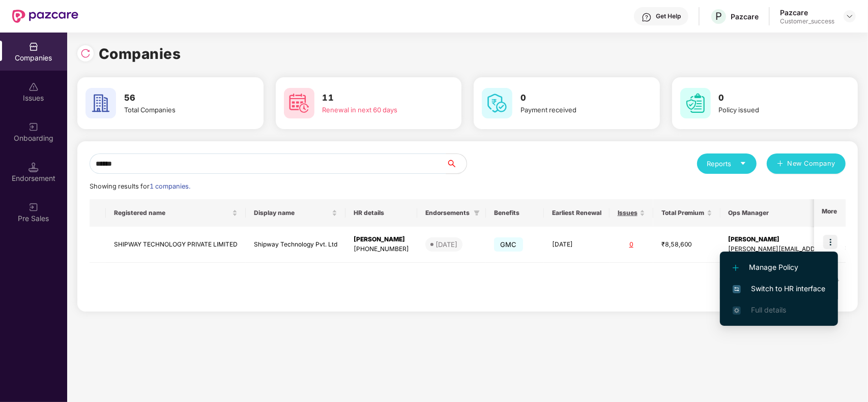
click at [782, 285] on span "Switch to HR interface" at bounding box center [778, 288] width 93 height 11
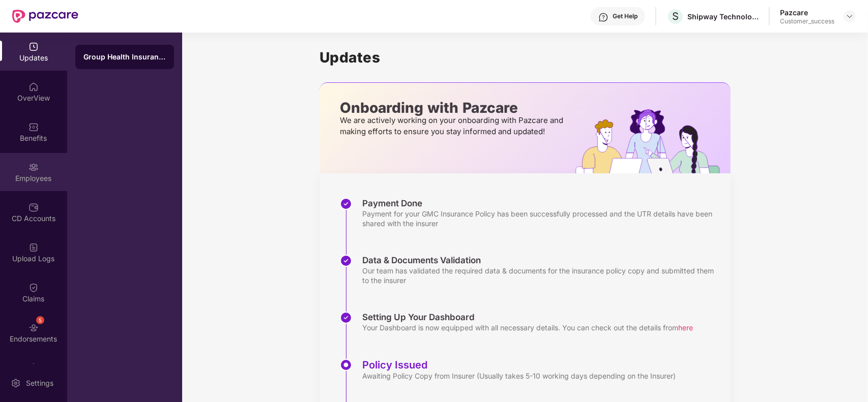
click at [20, 170] on div "Employees" at bounding box center [33, 172] width 67 height 38
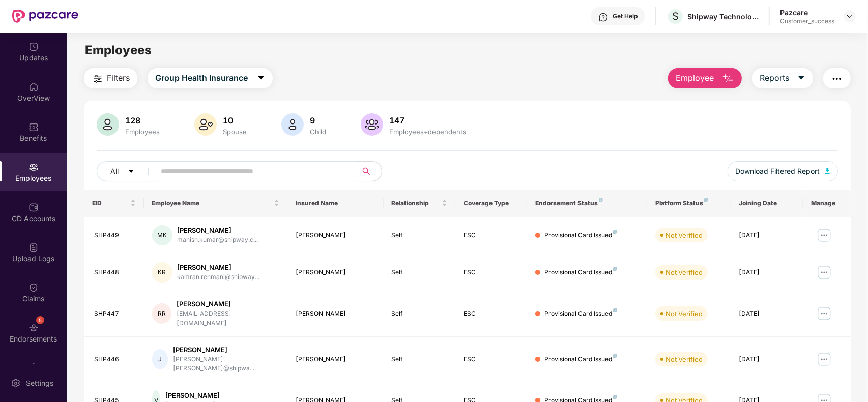
click at [835, 77] on img "button" at bounding box center [837, 79] width 12 height 12
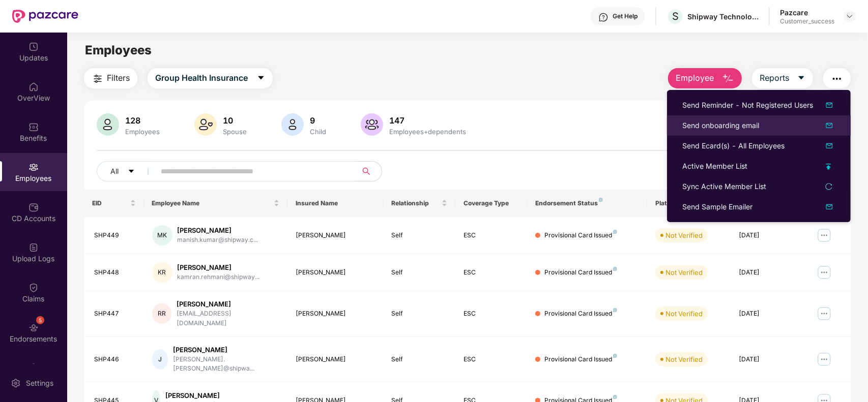
click at [754, 133] on li "Send onboarding email" at bounding box center [759, 125] width 184 height 20
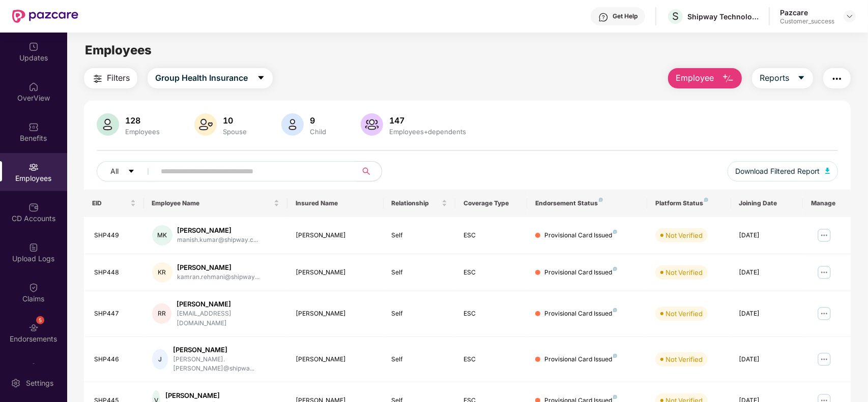
click at [832, 86] on button "button" at bounding box center [836, 78] width 27 height 20
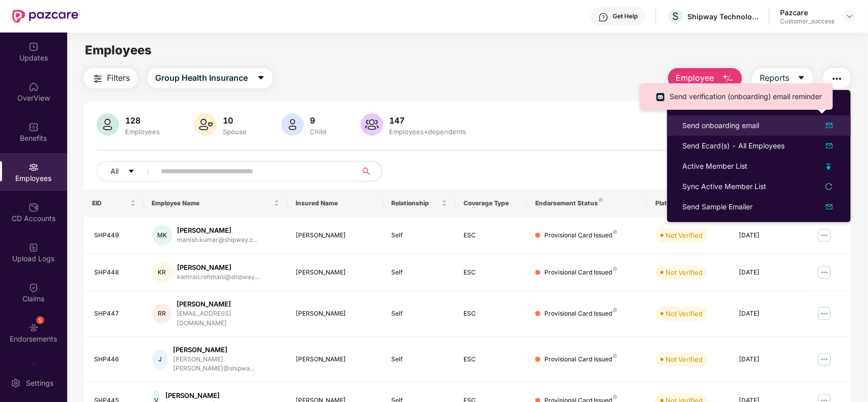
click at [825, 123] on img at bounding box center [829, 126] width 12 height 12
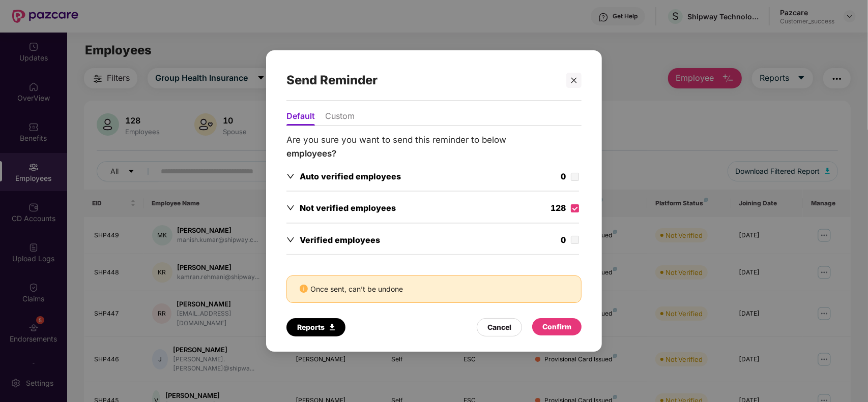
click at [550, 332] on div "Confirm" at bounding box center [556, 326] width 29 height 11
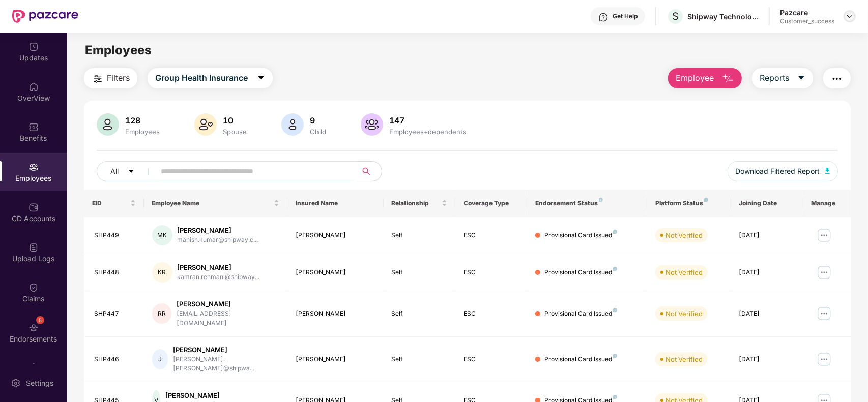
click at [849, 13] on img at bounding box center [849, 16] width 8 height 8
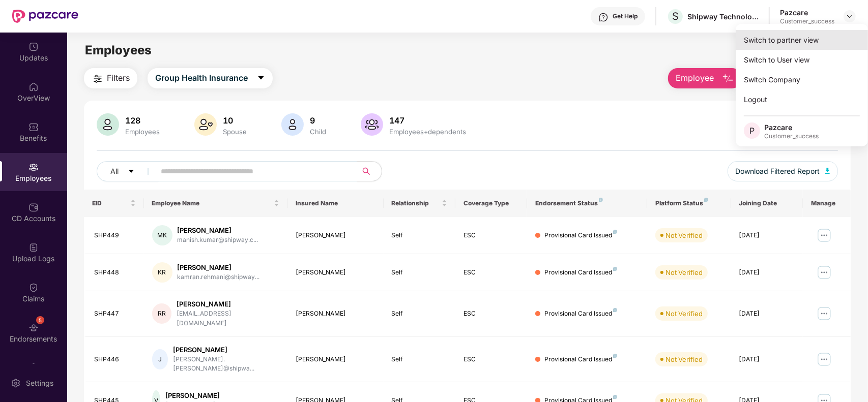
click at [754, 43] on div "Switch to partner view" at bounding box center [801, 40] width 132 height 20
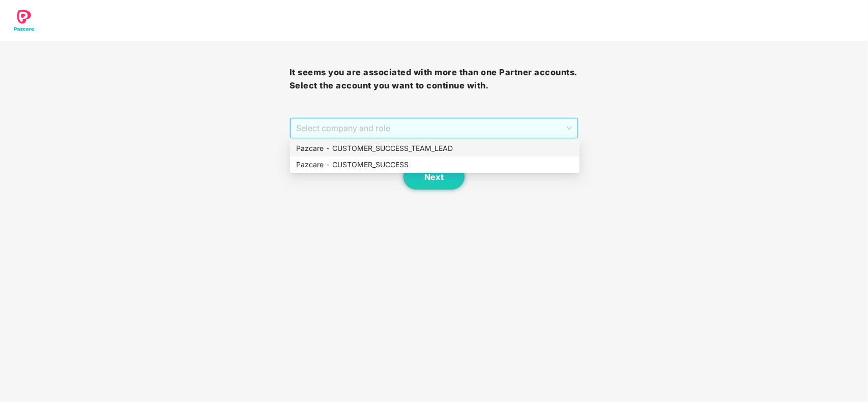
click at [491, 125] on span "Select company and role" at bounding box center [434, 127] width 276 height 19
click at [389, 165] on div "Pazcare - CUSTOMER_SUCCESS" at bounding box center [434, 164] width 277 height 11
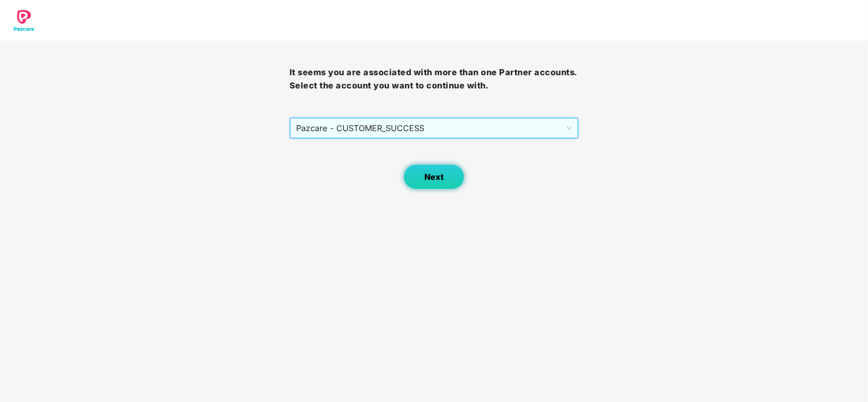
click at [410, 176] on button "Next" at bounding box center [433, 176] width 61 height 25
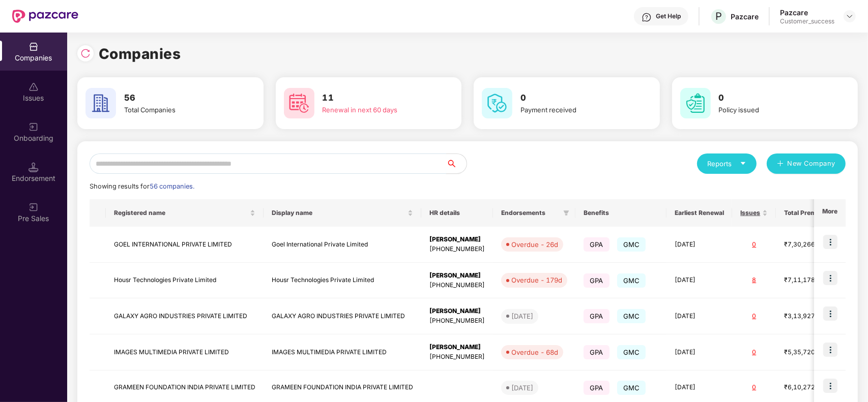
click at [300, 161] on input "text" at bounding box center [268, 164] width 357 height 20
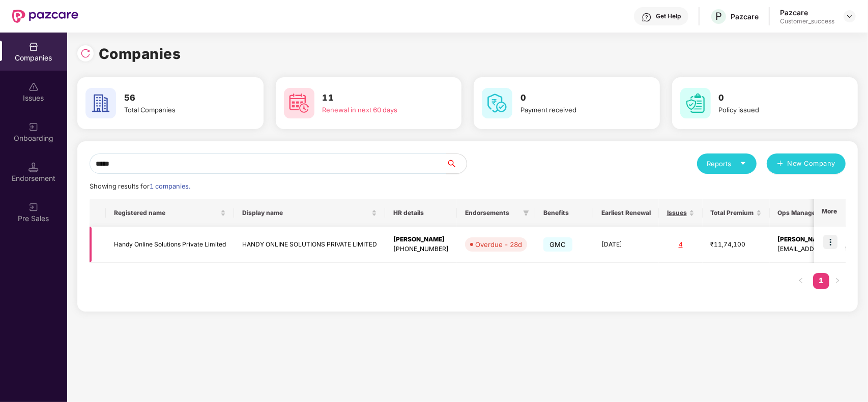
type input "*****"
click at [833, 242] on img at bounding box center [830, 242] width 14 height 14
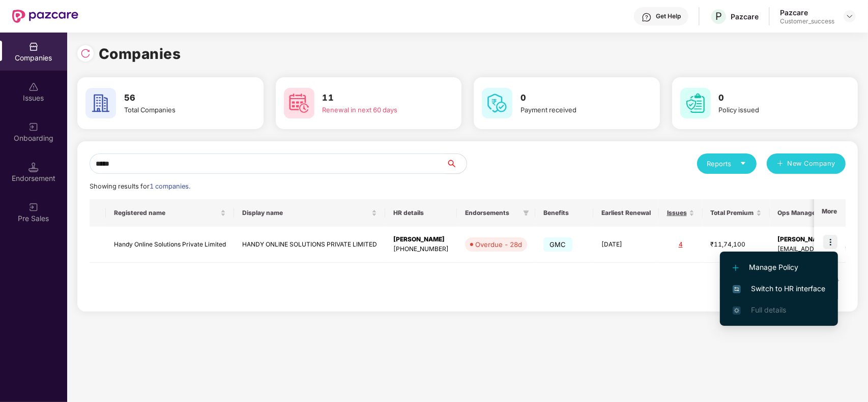
click at [796, 284] on span "Switch to HR interface" at bounding box center [778, 288] width 93 height 11
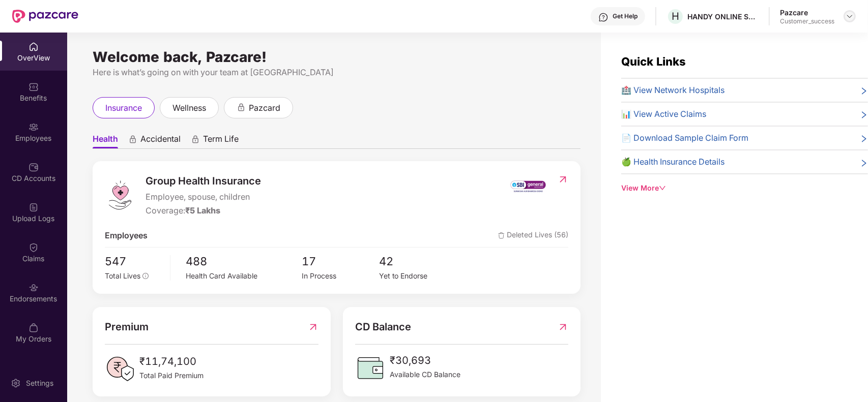
click at [850, 14] on img at bounding box center [849, 16] width 8 height 8
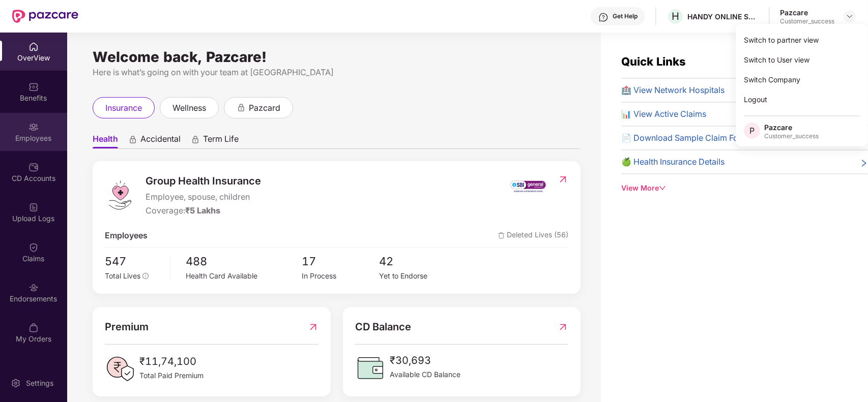
click at [46, 138] on div "Employees" at bounding box center [33, 138] width 67 height 10
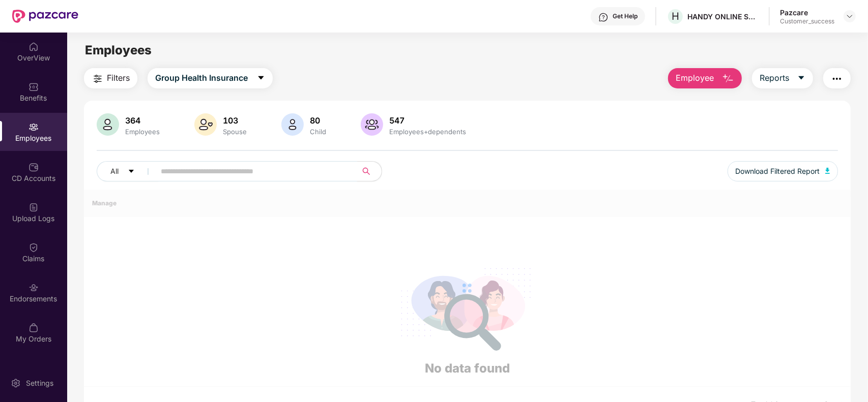
click at [194, 169] on input "text" at bounding box center [252, 171] width 183 height 15
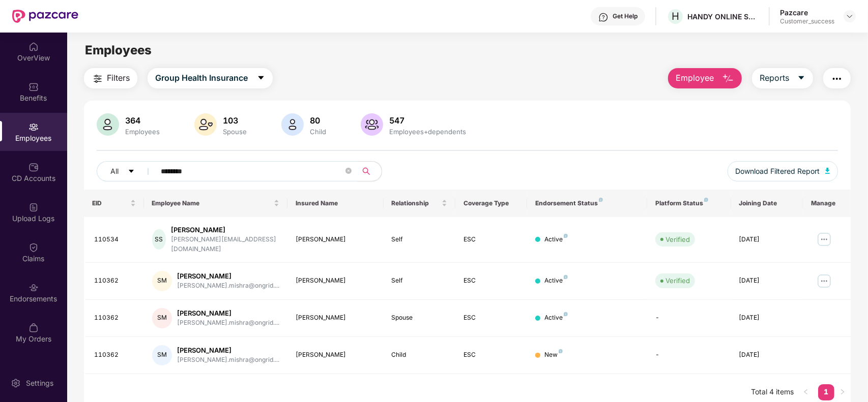
type input "*******"
click at [827, 273] on img at bounding box center [824, 281] width 16 height 16
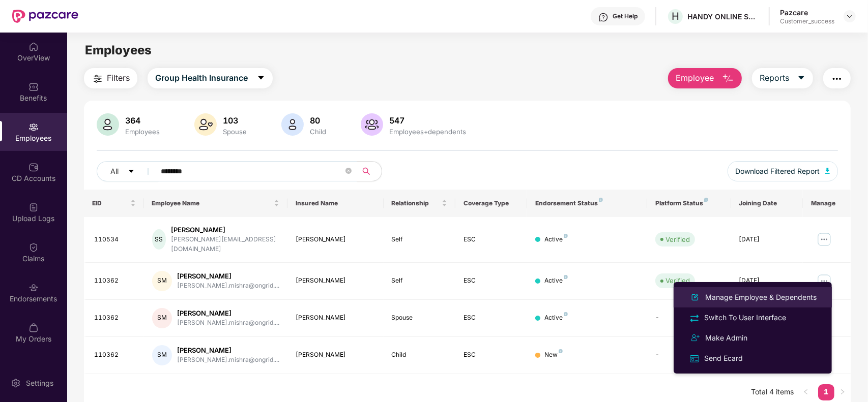
click at [784, 293] on div "Manage Employee & Dependents" at bounding box center [760, 297] width 115 height 11
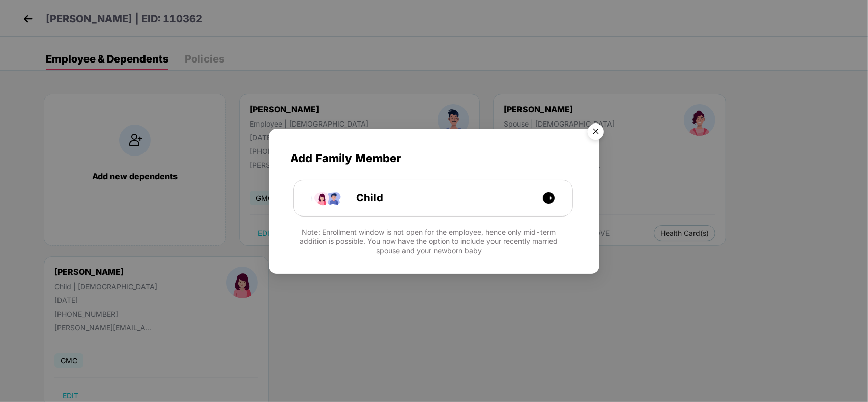
click at [588, 136] on img "Close" at bounding box center [595, 133] width 28 height 28
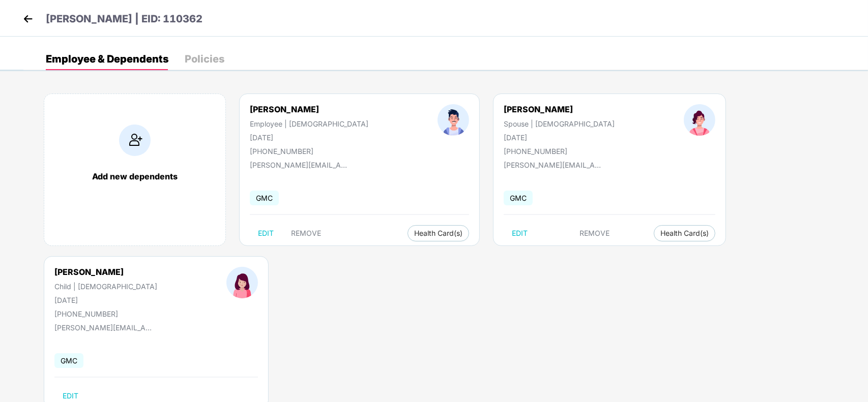
click at [17, 13] on div "Shubham Mishra | EID: 110362" at bounding box center [434, 18] width 868 height 37
click at [23, 17] on img at bounding box center [27, 18] width 15 height 15
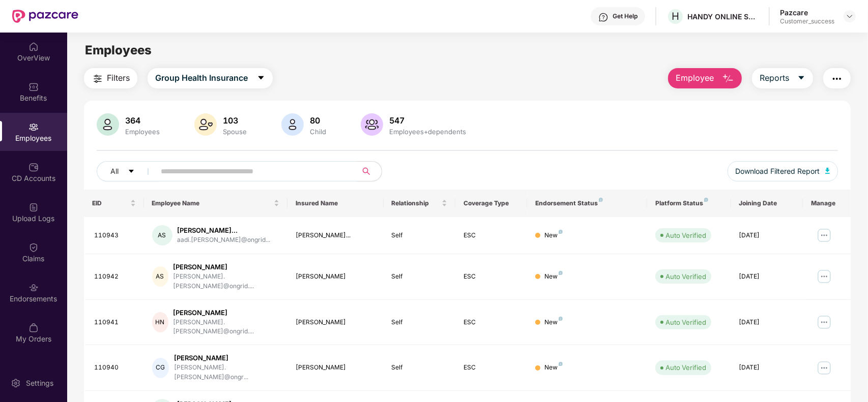
click at [855, 14] on header "Get Help H HANDY ONLINE SOLUTIONS PRIVATE LIMITED Pazcare Customer_success" at bounding box center [434, 16] width 868 height 33
click at [850, 14] on img at bounding box center [849, 16] width 8 height 8
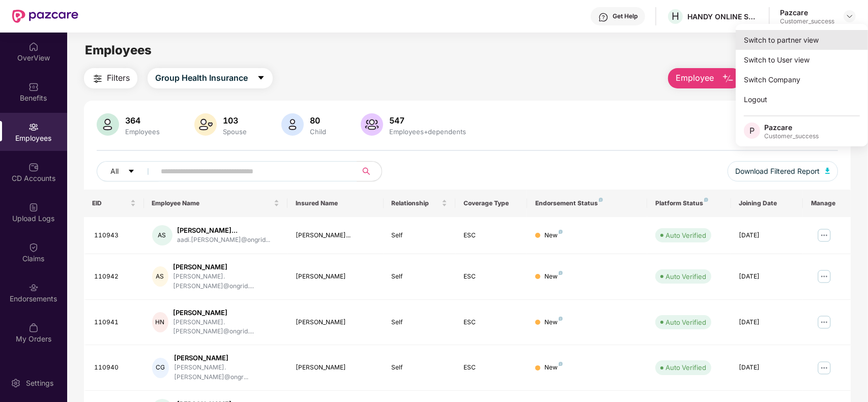
click at [824, 35] on div "Switch to partner view" at bounding box center [801, 40] width 132 height 20
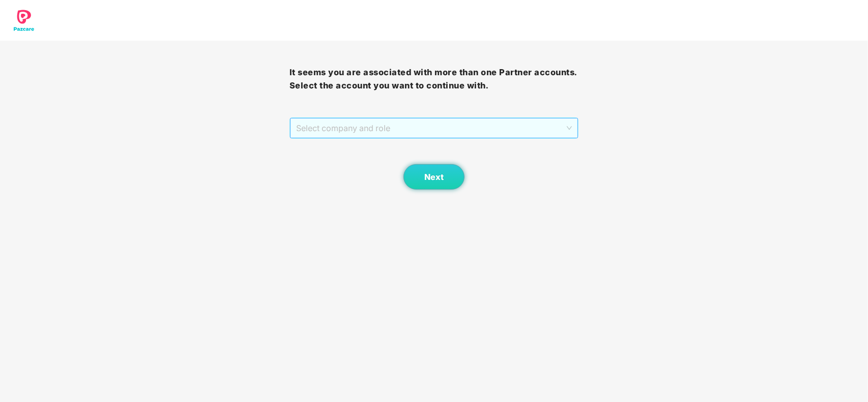
click at [436, 126] on span "Select company and role" at bounding box center [434, 127] width 276 height 19
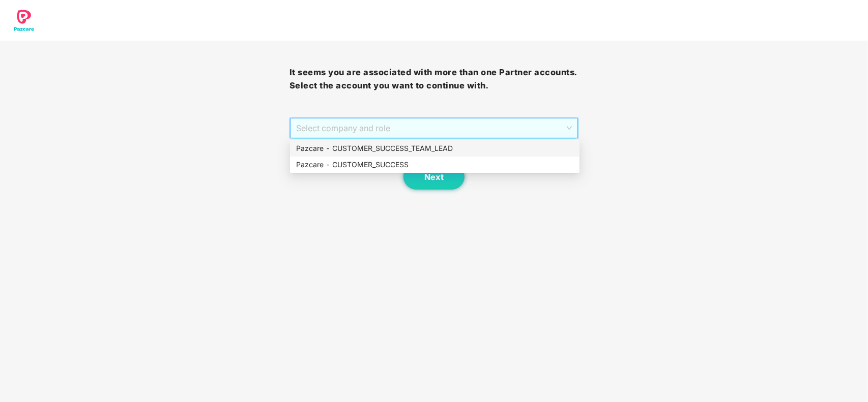
click at [366, 163] on div "Pazcare - CUSTOMER_SUCCESS" at bounding box center [434, 164] width 277 height 11
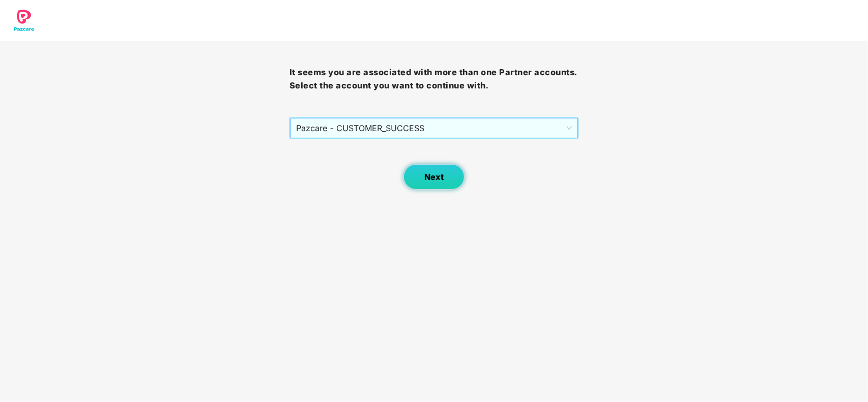
click at [427, 176] on span "Next" at bounding box center [433, 177] width 19 height 10
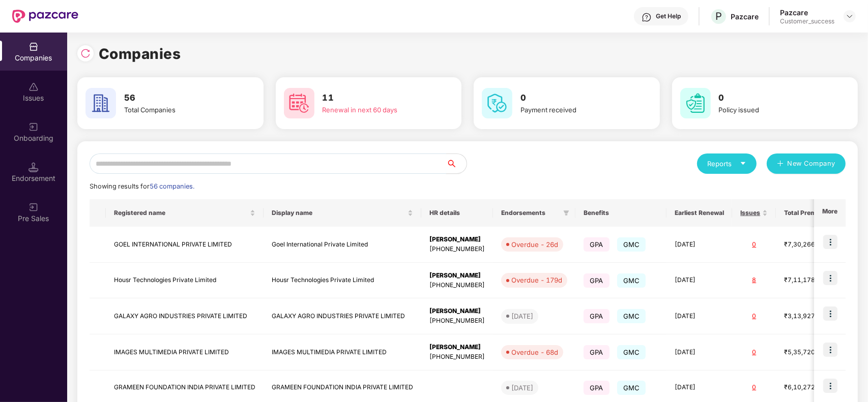
click at [323, 164] on input "text" at bounding box center [268, 164] width 357 height 20
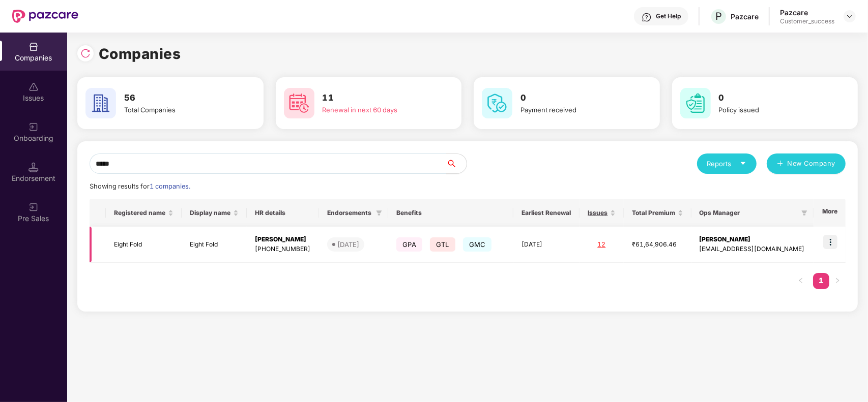
type input "*****"
click at [832, 249] on img at bounding box center [830, 242] width 14 height 14
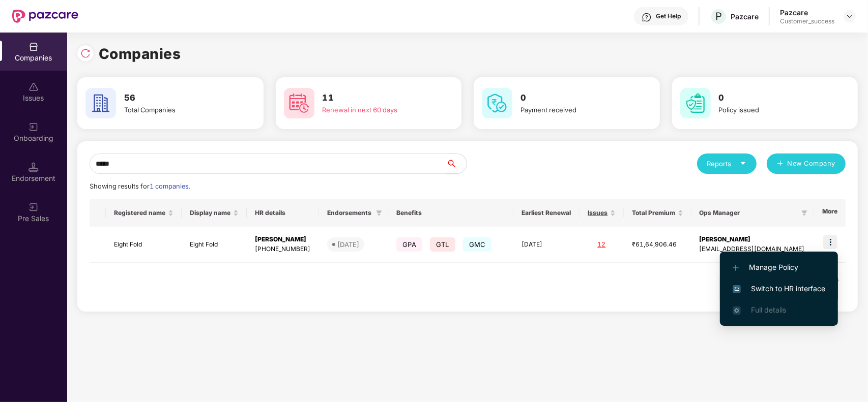
click at [789, 278] on li "Switch to HR interface" at bounding box center [779, 288] width 118 height 21
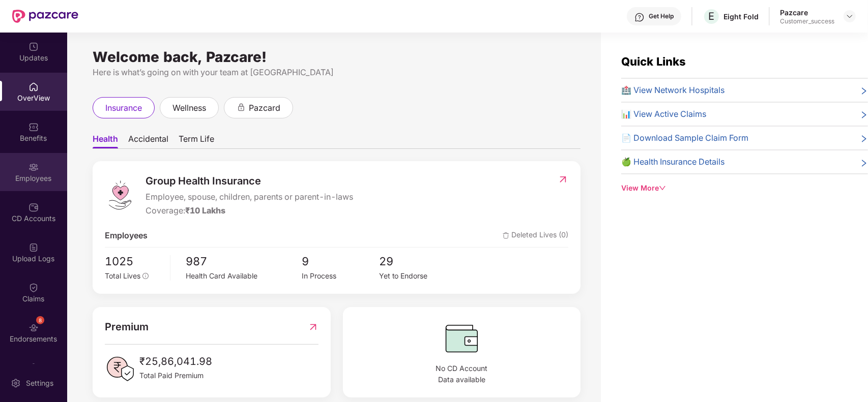
click at [41, 159] on div "Employees" at bounding box center [33, 172] width 67 height 38
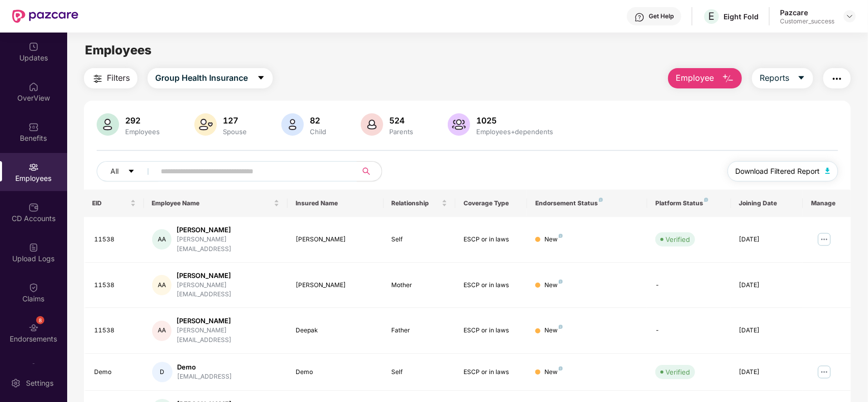
click at [796, 172] on span "Download Filtered Report" at bounding box center [777, 171] width 84 height 11
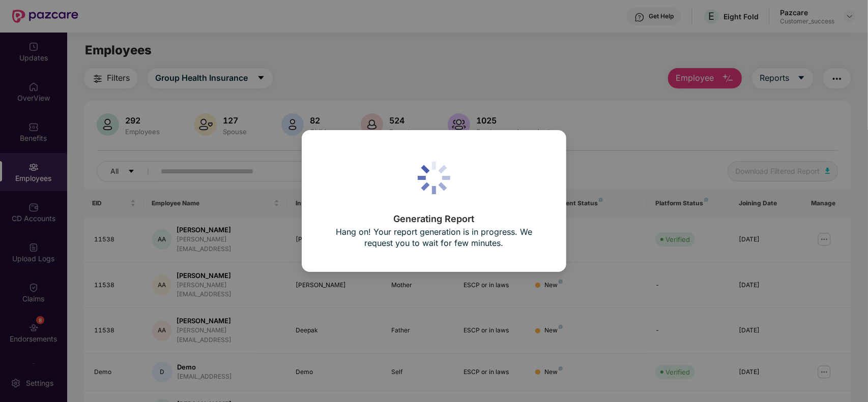
click at [522, 105] on div "Generating Report Hang on! Your report generation is in progress. We request yo…" at bounding box center [434, 201] width 868 height 402
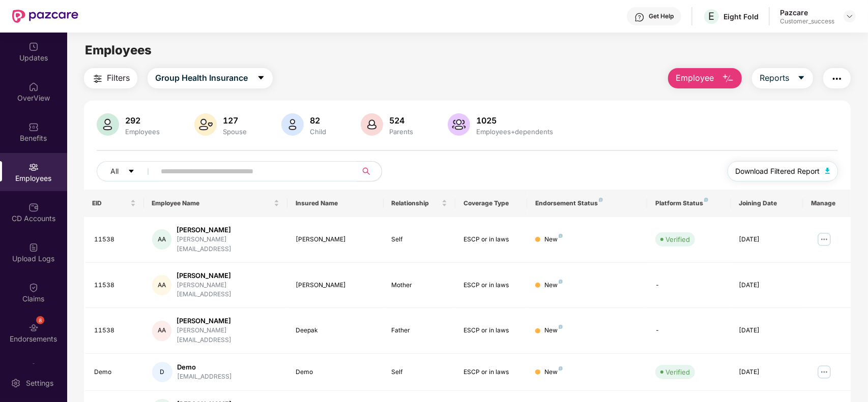
click at [773, 174] on span "Download Filtered Report" at bounding box center [777, 171] width 84 height 11
click at [316, 174] on input "text" at bounding box center [252, 171] width 183 height 15
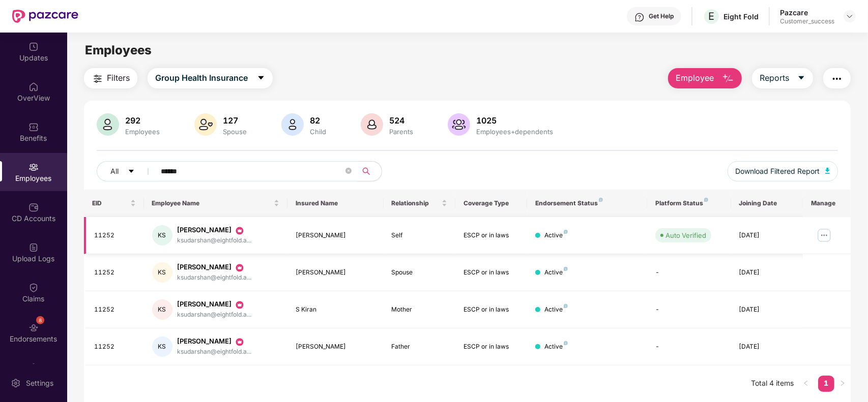
type input "******"
click at [820, 232] on img at bounding box center [824, 235] width 16 height 16
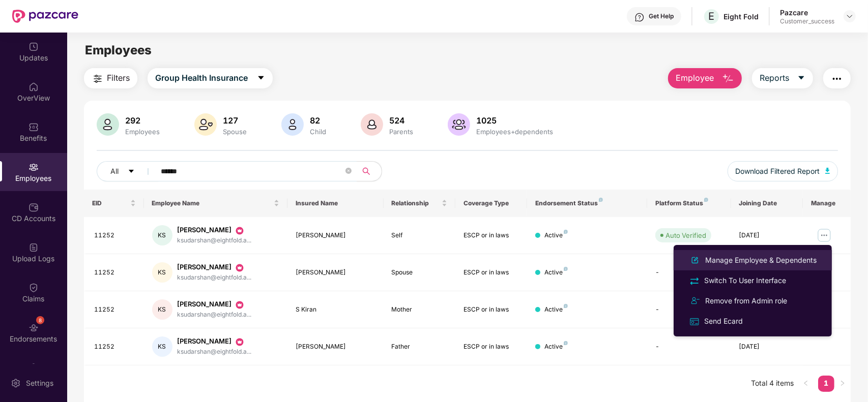
click at [769, 258] on div "Manage Employee & Dependents" at bounding box center [760, 260] width 115 height 11
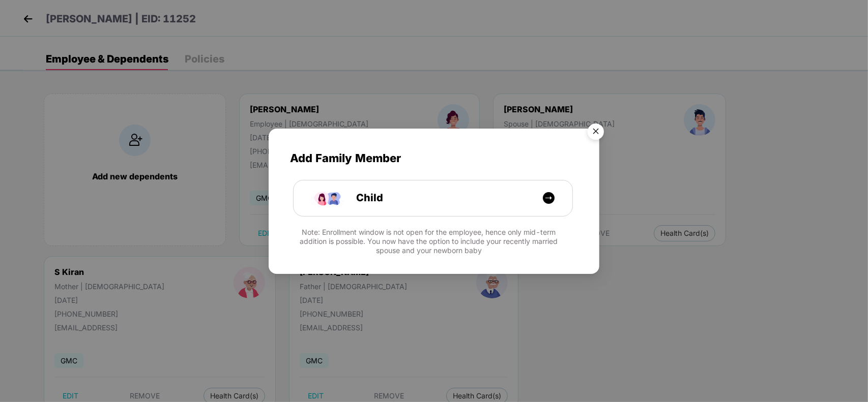
click at [594, 128] on img "Close" at bounding box center [595, 133] width 28 height 28
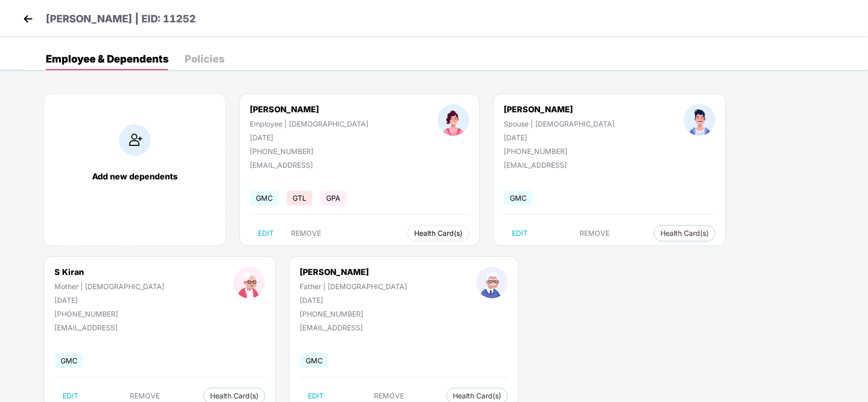
click at [414, 231] on span "Health Card(s)" at bounding box center [438, 233] width 48 height 5
click at [416, 252] on span "Health Insurance(ESCP or parent-in-law)" at bounding box center [450, 253] width 152 height 11
click at [660, 232] on span "Health Card(s)" at bounding box center [684, 233] width 48 height 5
click at [594, 253] on span "Health Insurance(ESCP or parent-in-law)" at bounding box center [646, 253] width 152 height 11
